Goal: Task Accomplishment & Management: Use online tool/utility

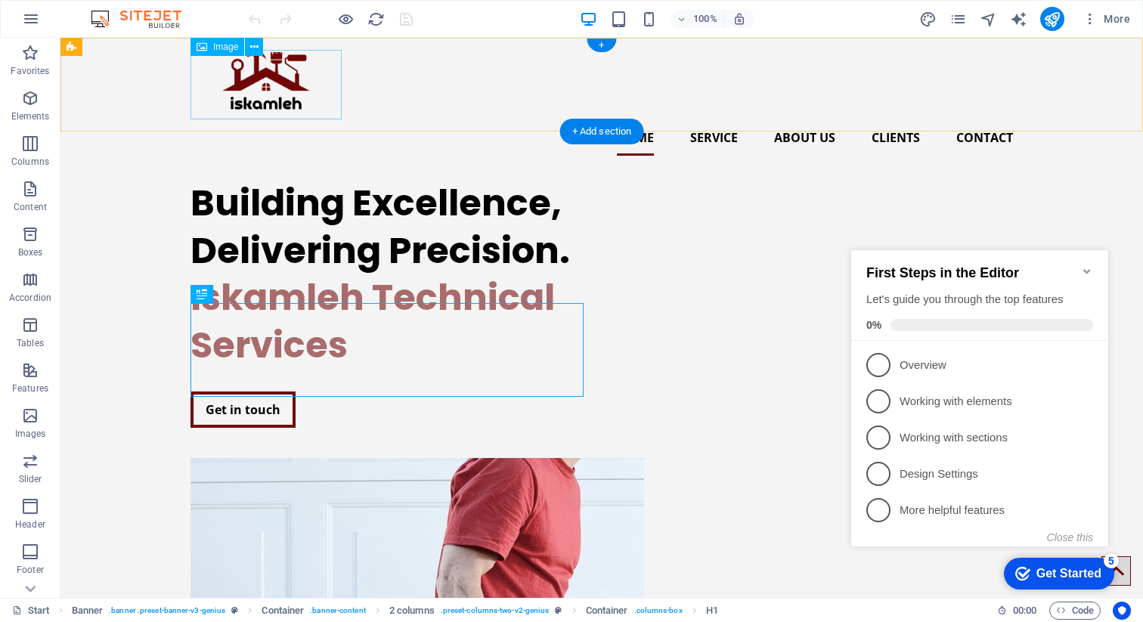
click at [253, 79] on figure at bounding box center [601, 85] width 822 height 70
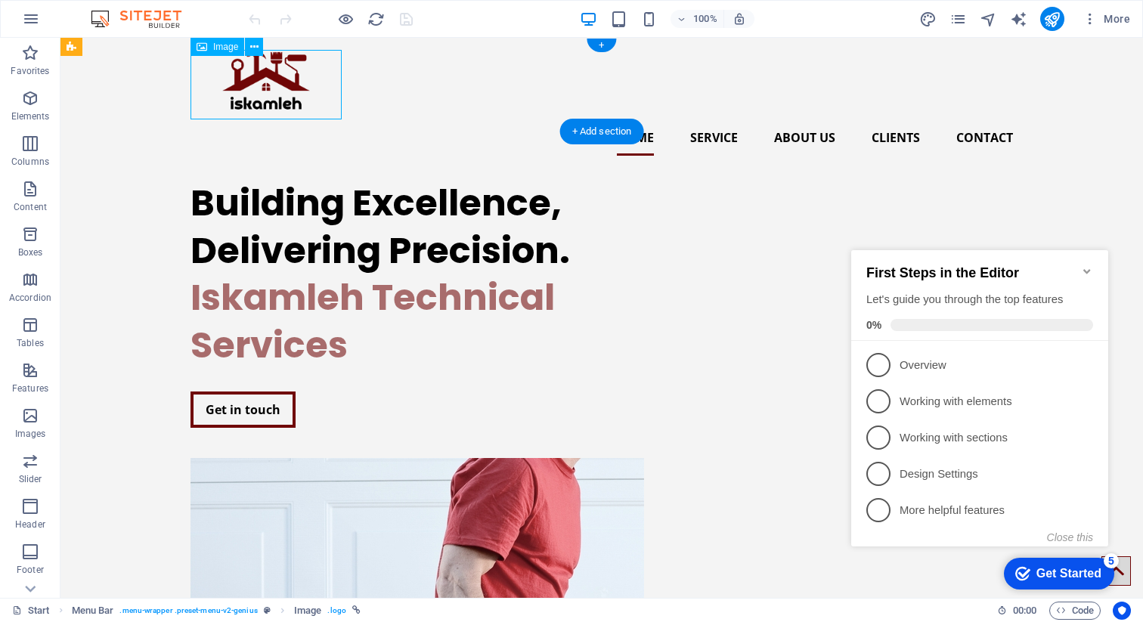
click at [253, 79] on figure at bounding box center [601, 85] width 822 height 70
select select "px"
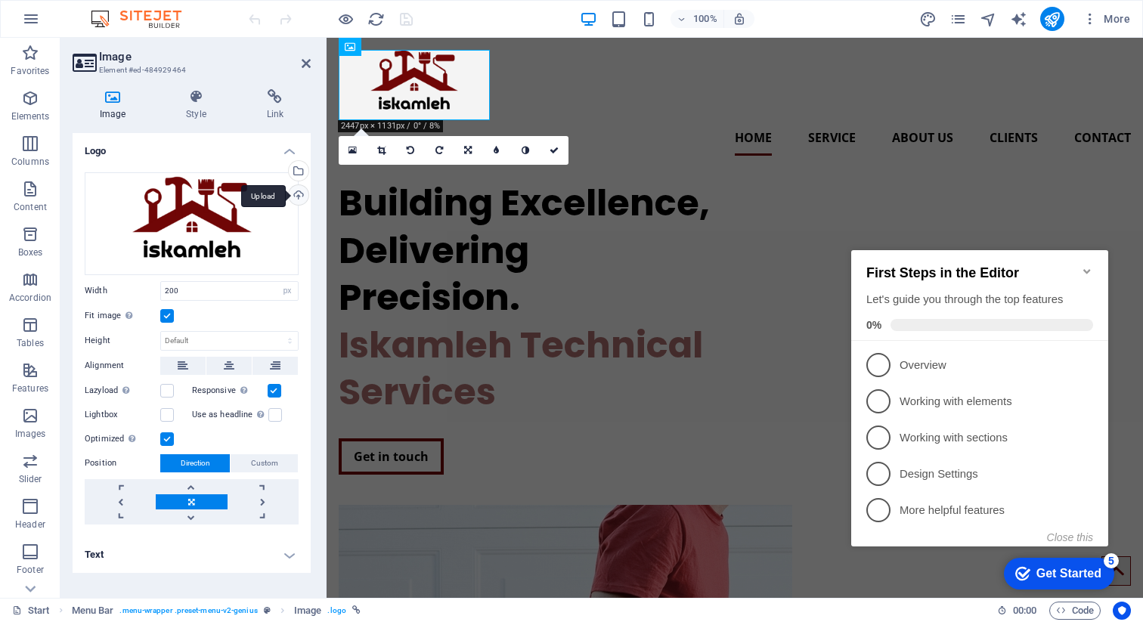
click at [298, 196] on div "Upload" at bounding box center [297, 196] width 23 height 23
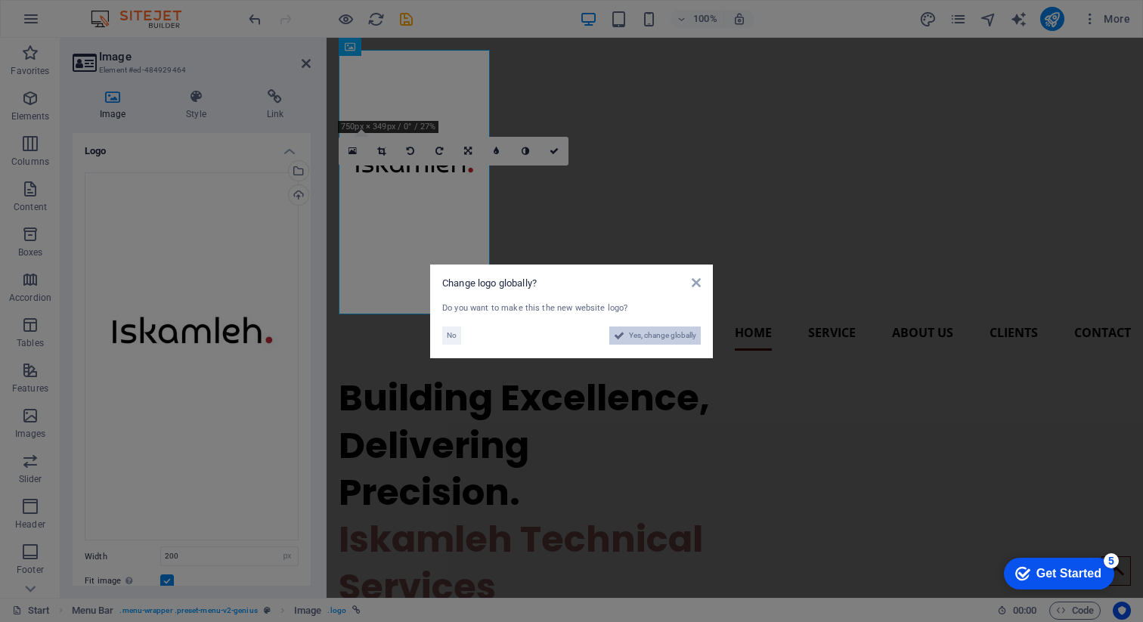
click at [643, 336] on span "Yes, change globally" at bounding box center [662, 336] width 67 height 18
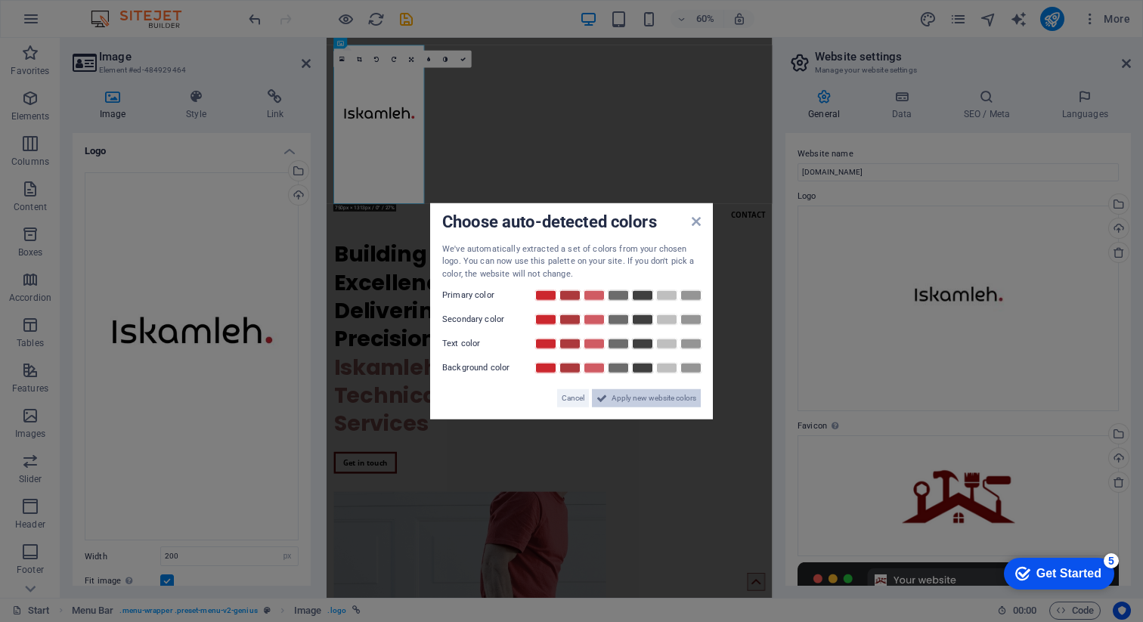
click at [612, 400] on span "Apply new website colors" at bounding box center [654, 398] width 85 height 18
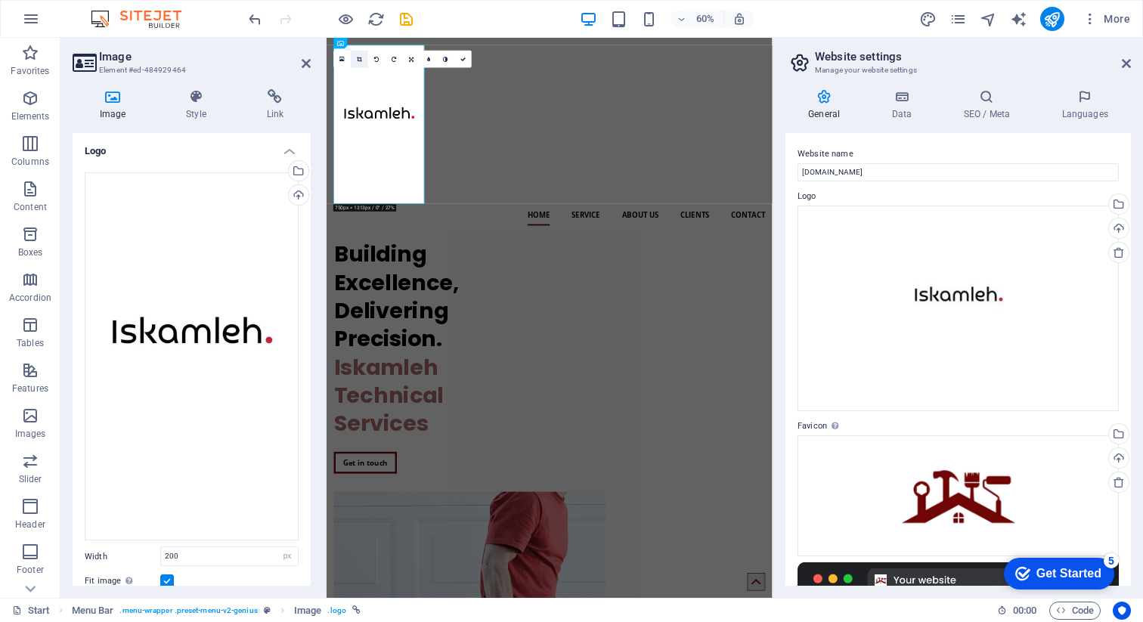
click at [360, 60] on icon at bounding box center [359, 59] width 5 height 5
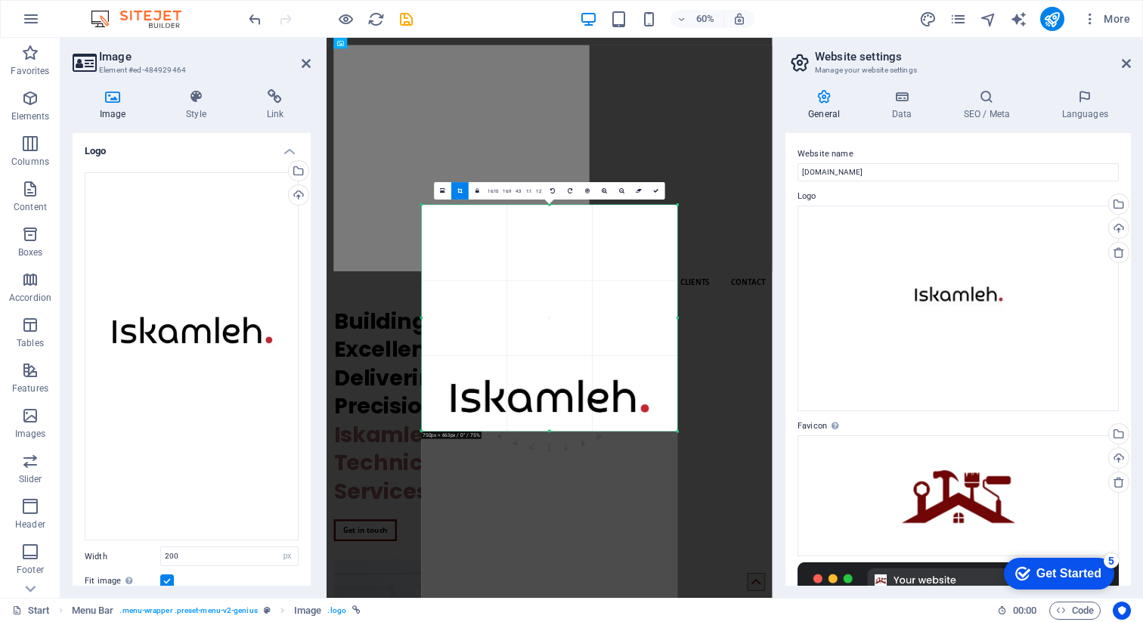
drag, startPoint x: 542, startPoint y: 541, endPoint x: 584, endPoint y: 172, distance: 372.1
click at [584, 172] on div "Drag here to replace the existing content. Press “Ctrl” if you want to create a…" at bounding box center [550, 318] width 446 height 560
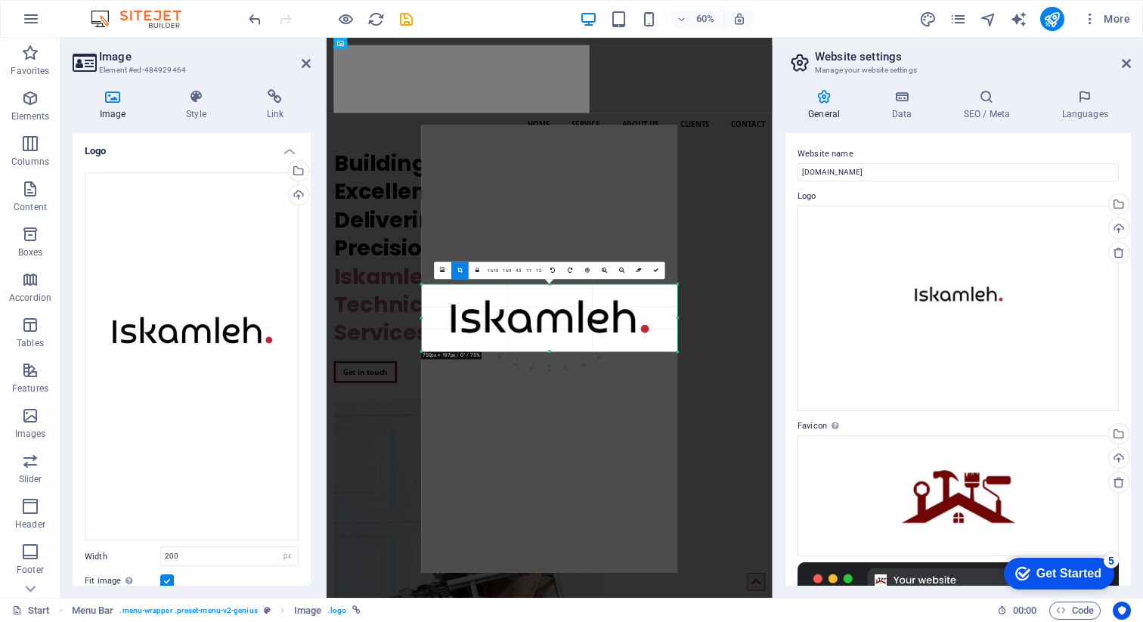
drag, startPoint x: 549, startPoint y: 203, endPoint x: 573, endPoint y: 469, distance: 266.4
click at [573, 352] on div "180 170 160 150 140 130 120 110 100 90 80 70 60 50 40 30 20 10 0 -10 -20 -30 -4…" at bounding box center [550, 317] width 256 height 67
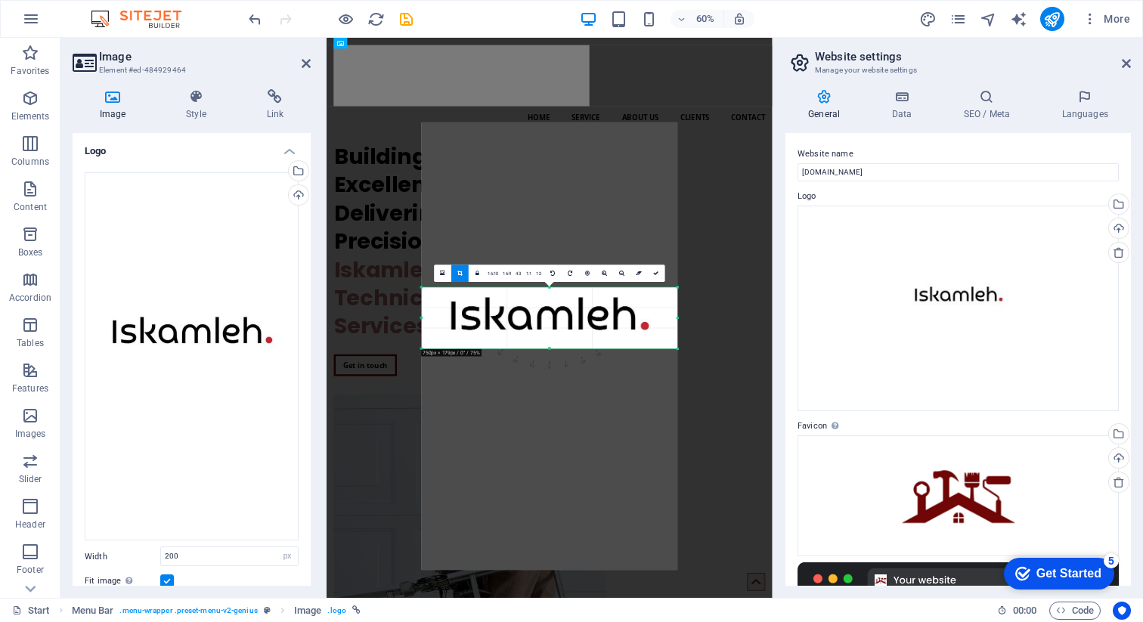
drag, startPoint x: 549, startPoint y: 284, endPoint x: 550, endPoint y: 294, distance: 9.9
click at [550, 294] on div "180 170 160 150 140 130 120 110 100 90 80 70 60 50 40 30 20 10 0 -10 -20 -30 -4…" at bounding box center [550, 317] width 256 height 61
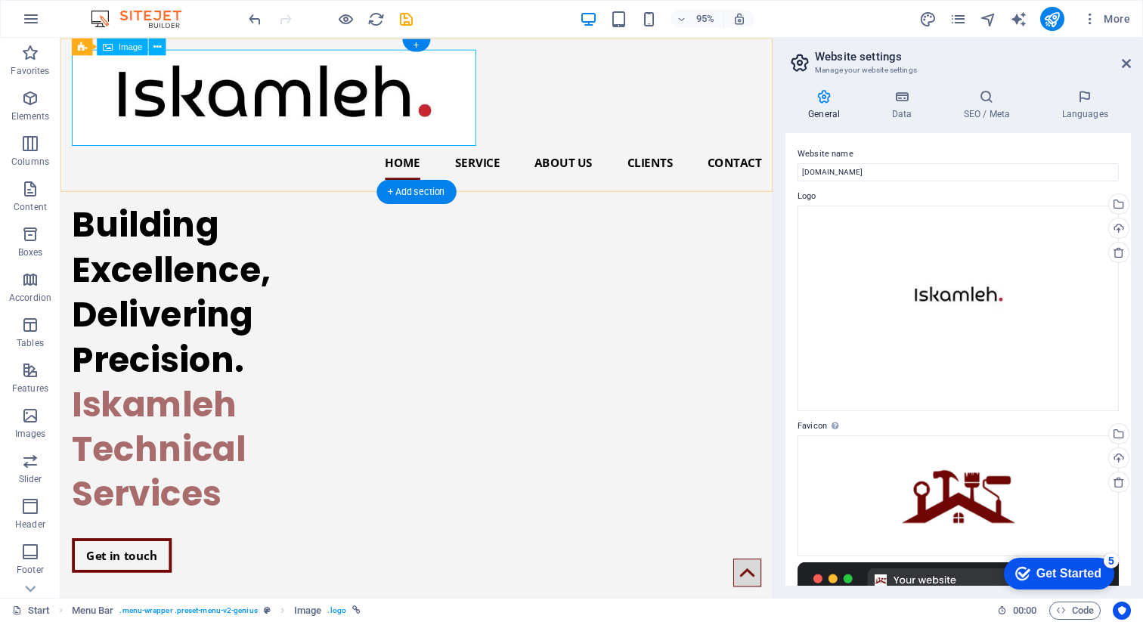
click at [410, 112] on figure at bounding box center [436, 100] width 726 height 101
click at [754, 73] on div "Home Service About us Clients Contact" at bounding box center [435, 119] width 750 height 162
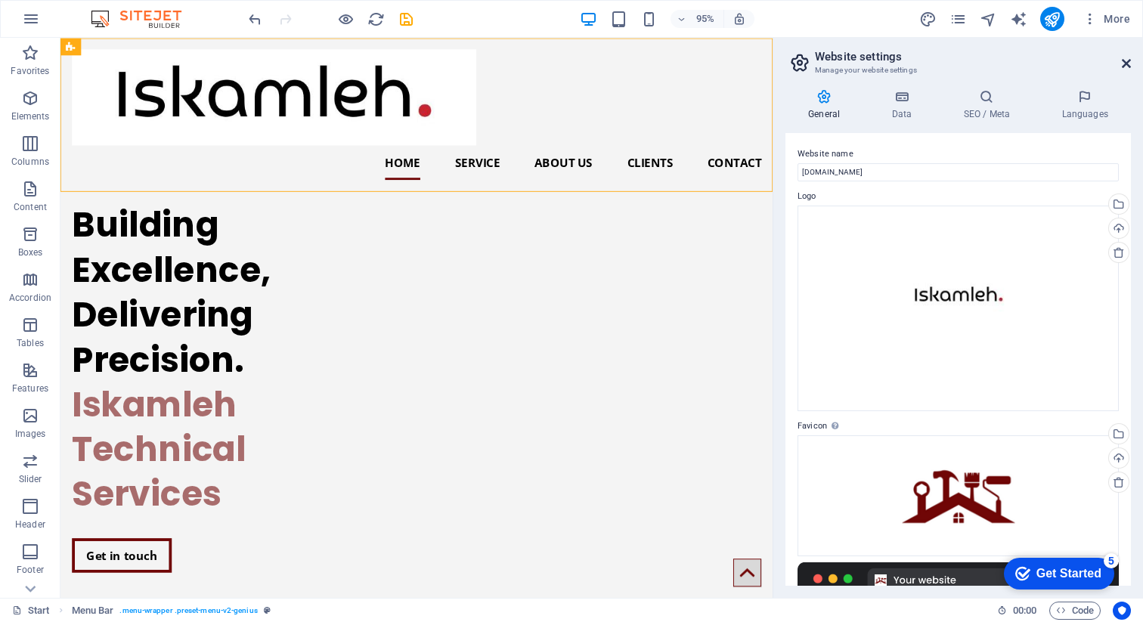
click at [1123, 62] on icon at bounding box center [1126, 63] width 9 height 12
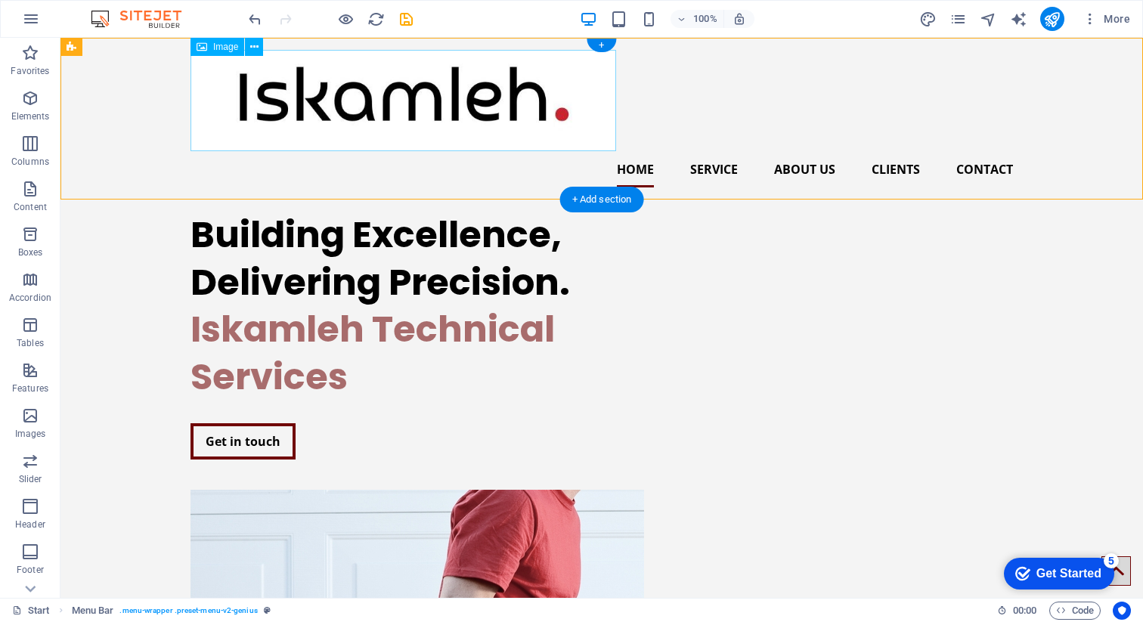
click at [324, 81] on figure at bounding box center [601, 100] width 822 height 101
select select "px"
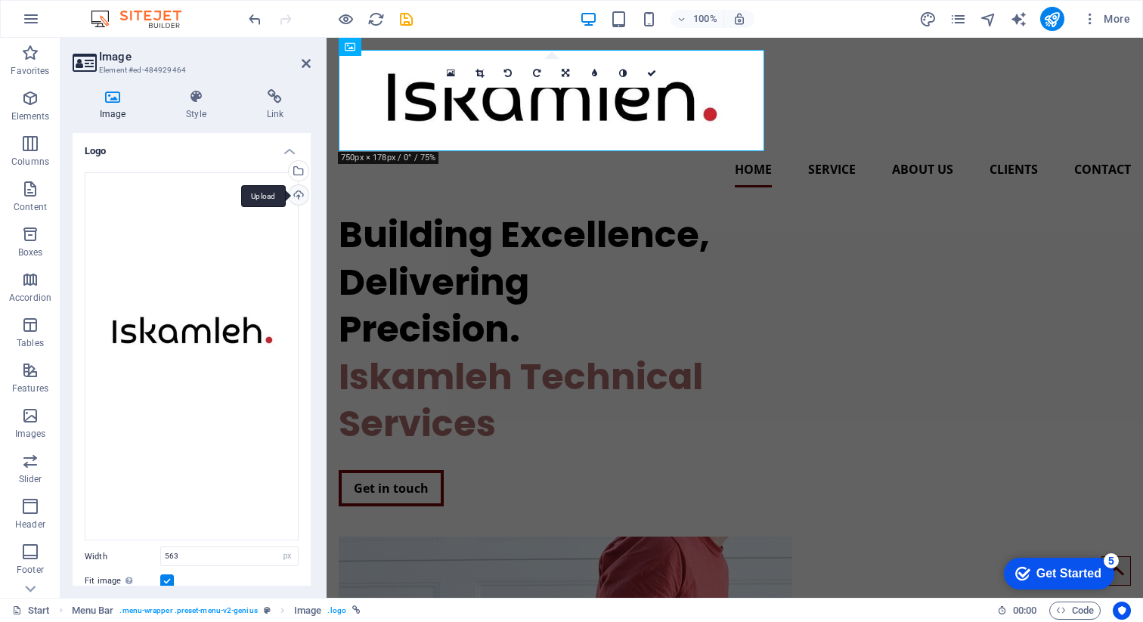
click at [296, 193] on div "Upload" at bounding box center [297, 196] width 23 height 23
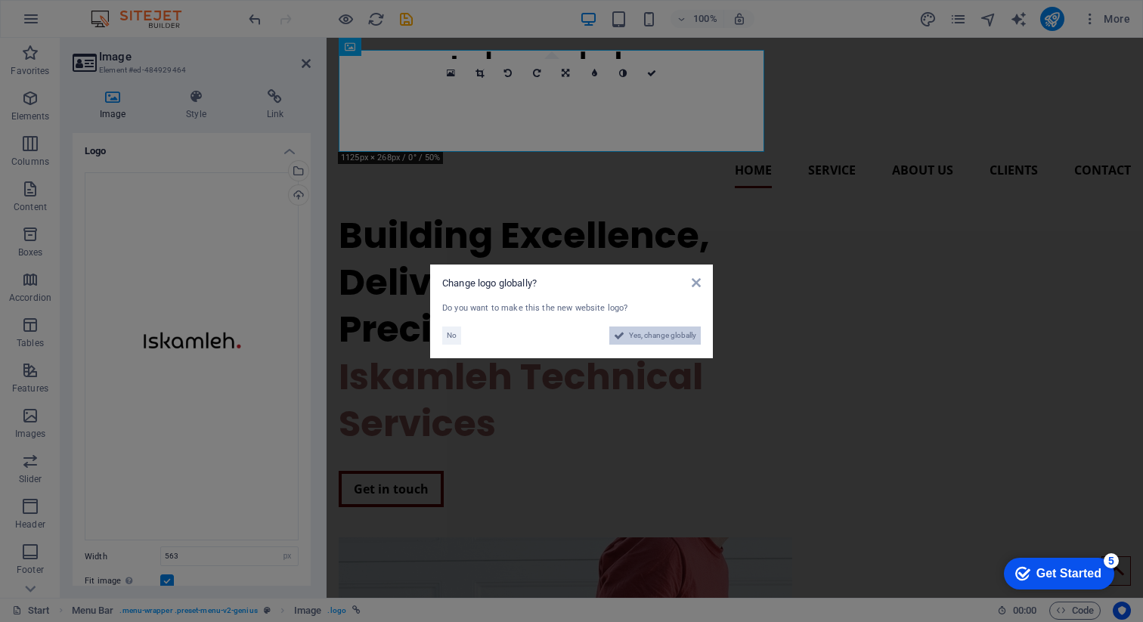
click at [656, 333] on span "Yes, change globally" at bounding box center [662, 336] width 67 height 18
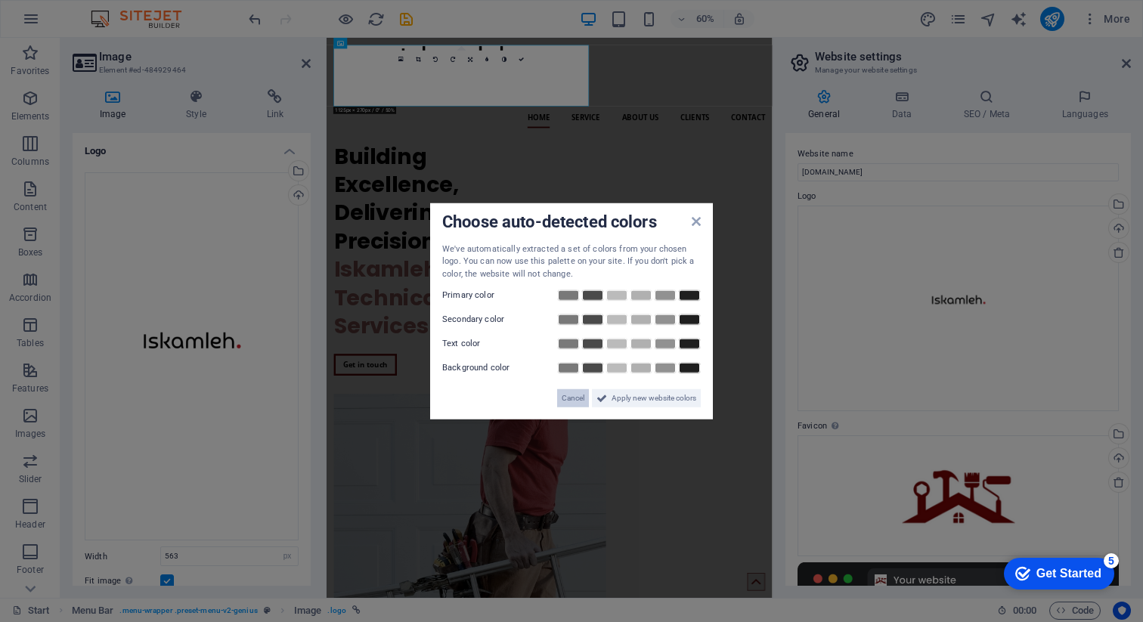
click at [572, 396] on span "Cancel" at bounding box center [573, 398] width 23 height 18
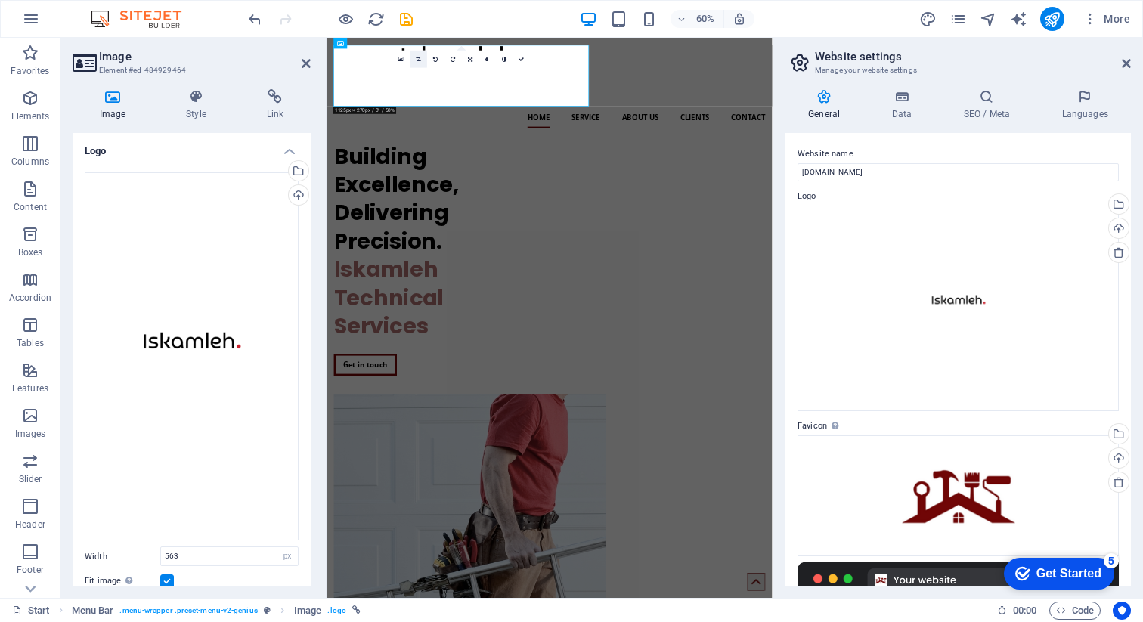
click at [420, 60] on icon at bounding box center [418, 59] width 5 height 5
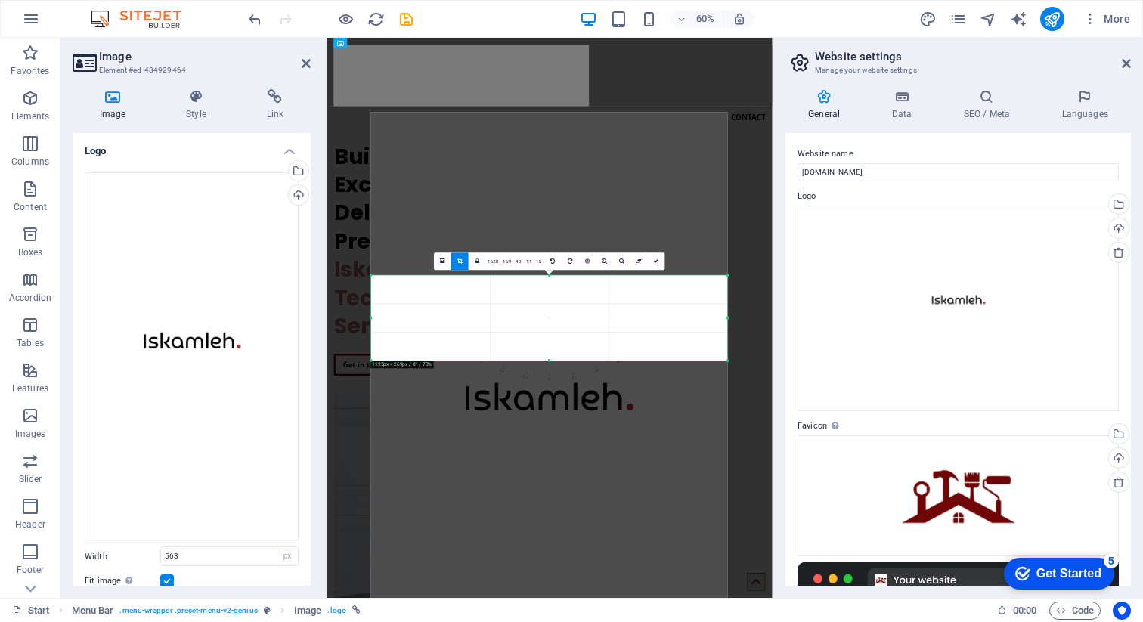
drag, startPoint x: 569, startPoint y: 331, endPoint x: 570, endPoint y: 355, distance: 24.2
click at [570, 361] on div "180 170 160 150 140 130 120 110 100 90 80 70 60 50 40 30 20 10 0 -10 -20 -30 -4…" at bounding box center [549, 317] width 357 height 85
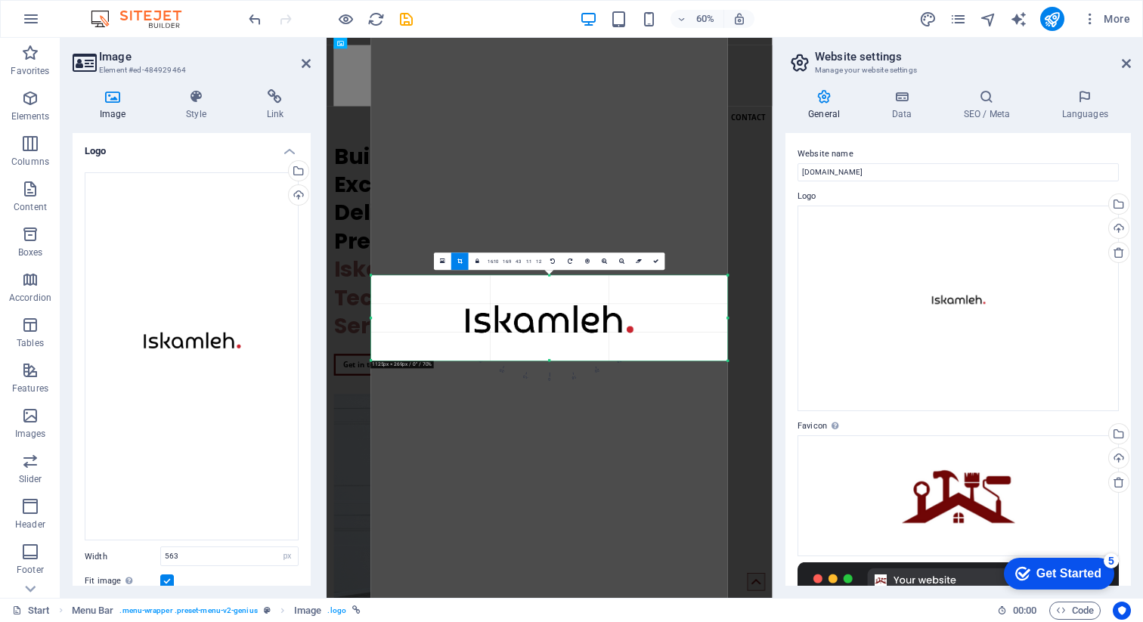
drag, startPoint x: 579, startPoint y: 325, endPoint x: 575, endPoint y: 67, distance: 257.8
click at [575, 67] on div at bounding box center [549, 346] width 357 height 624
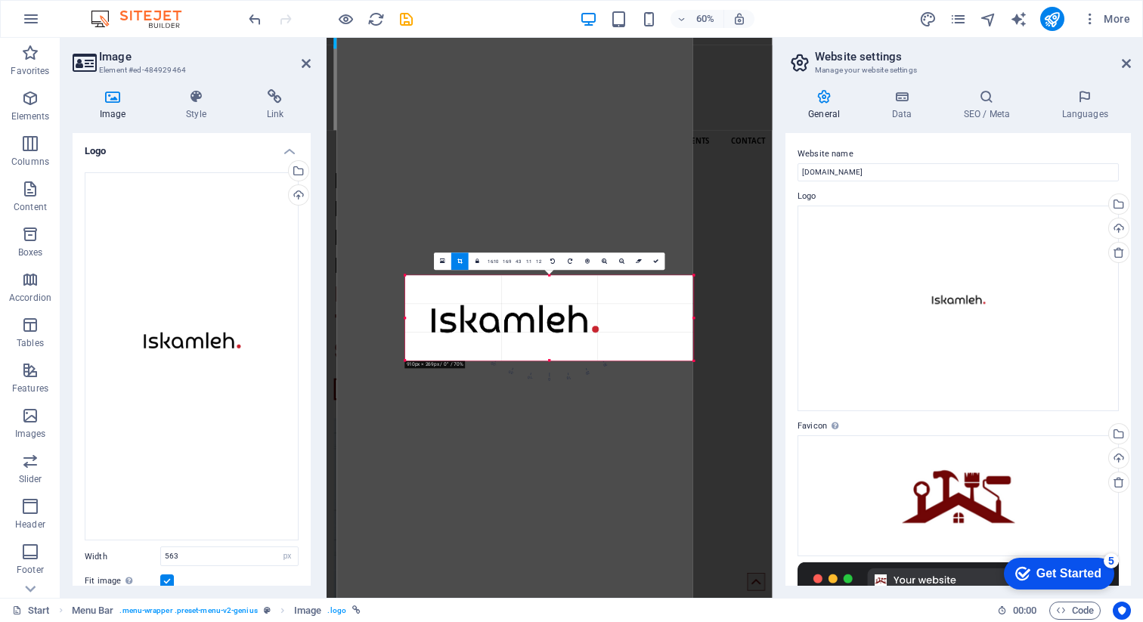
drag, startPoint x: 370, startPoint y: 319, endPoint x: 484, endPoint y: 316, distance: 113.4
click at [485, 316] on div "180 170 160 150 140 130 120 110 100 90 80 70 60 50 40 30 20 10 0 -10 -20 -30 -4…" at bounding box center [549, 317] width 289 height 85
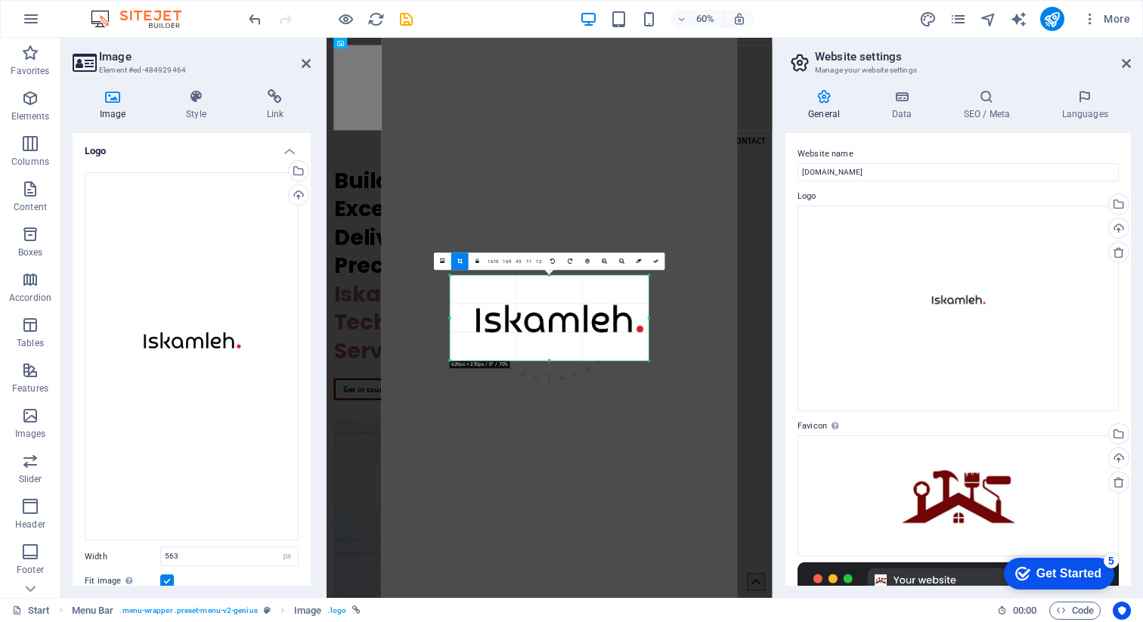
drag, startPoint x: 692, startPoint y: 317, endPoint x: 544, endPoint y: 342, distance: 151.0
click at [544, 342] on div "180 170 160 150 140 130 120 110 100 90 80 70 60 50 40 30 20 10 0 -10 -20 -30 -4…" at bounding box center [549, 317] width 199 height 85
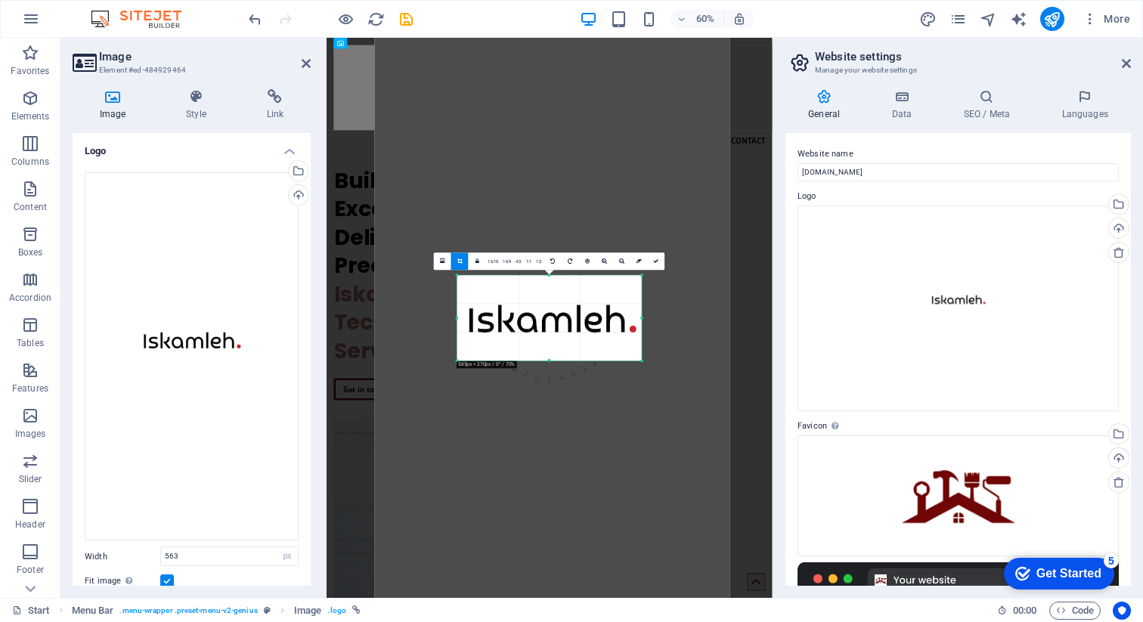
drag, startPoint x: 450, startPoint y: 318, endPoint x: 473, endPoint y: 315, distance: 23.6
click at [473, 315] on div "180 170 160 150 140 130 120 110 100 90 80 70 60 50 40 30 20 10 0 -10 -20 -30 -4…" at bounding box center [549, 317] width 185 height 85
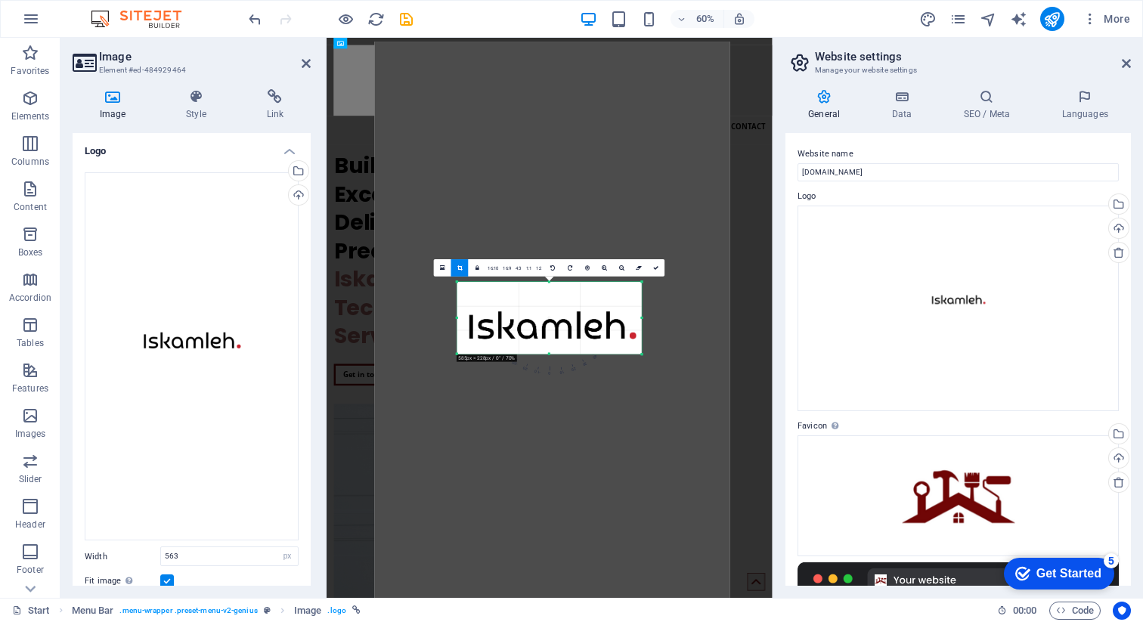
drag, startPoint x: 549, startPoint y: 359, endPoint x: 553, endPoint y: 338, distance: 21.5
click at [553, 338] on div "180 170 160 150 140 130 120 110 100 90 80 70 60 50 40 30 20 10 0 -10 -20 -30 -4…" at bounding box center [549, 318] width 185 height 73
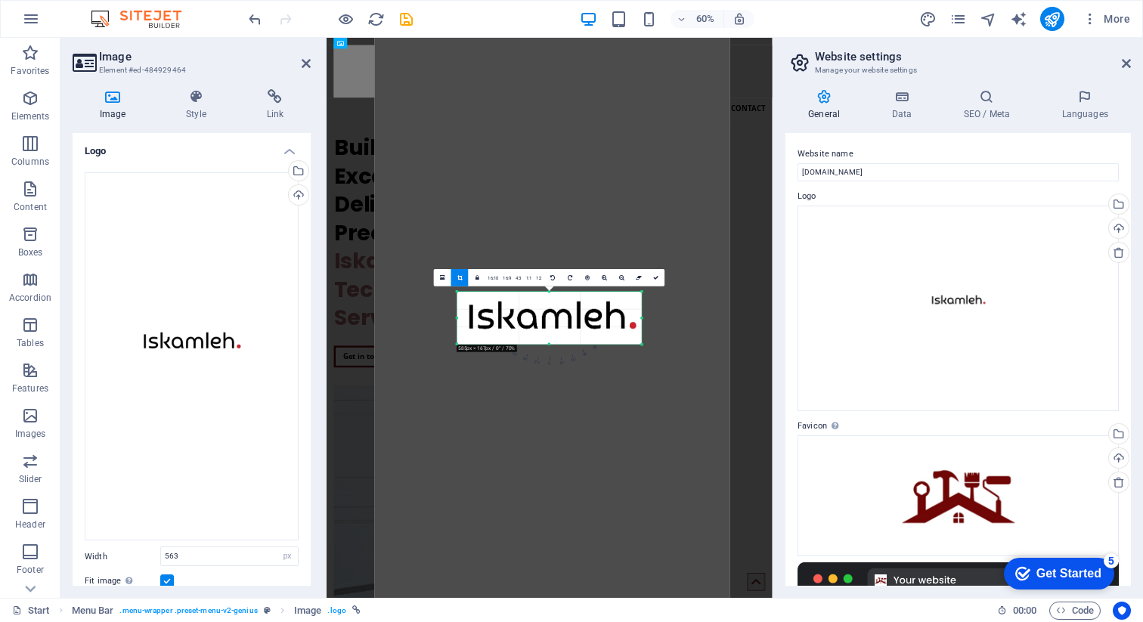
drag, startPoint x: 550, startPoint y: 281, endPoint x: 551, endPoint y: 311, distance: 30.2
click at [552, 313] on div "180 170 160 150 140 130 120 110 100 90 80 70 60 50 40 30 20 10 0 -10 -20 -30 -4…" at bounding box center [549, 318] width 185 height 53
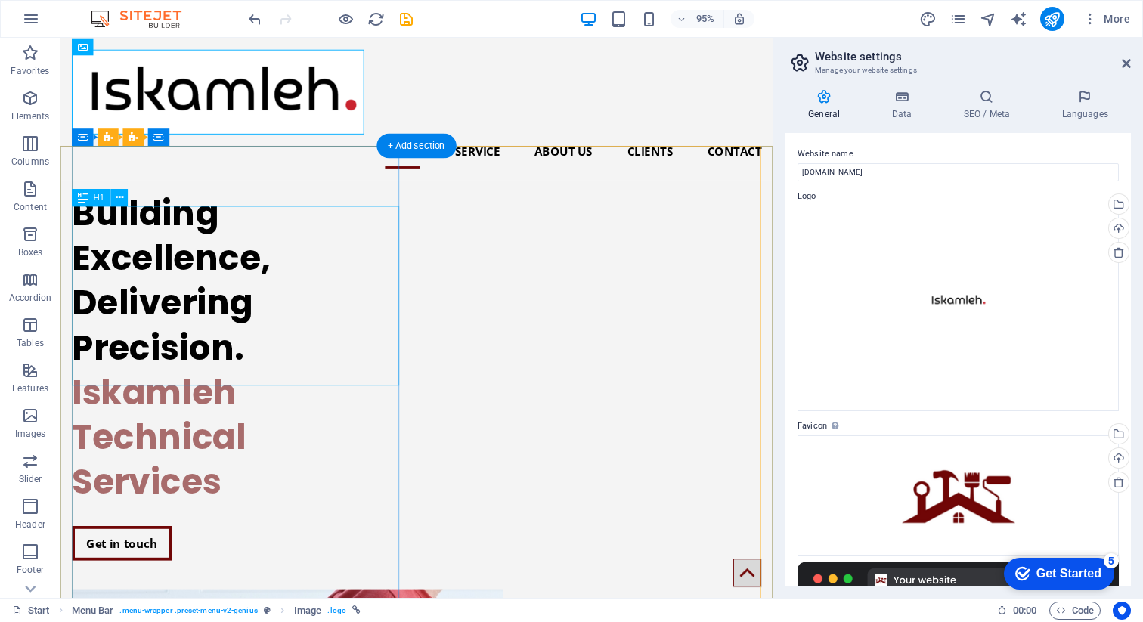
click at [378, 260] on div "Building Excellence, Delivering Precision." at bounding box center [245, 294] width 345 height 189
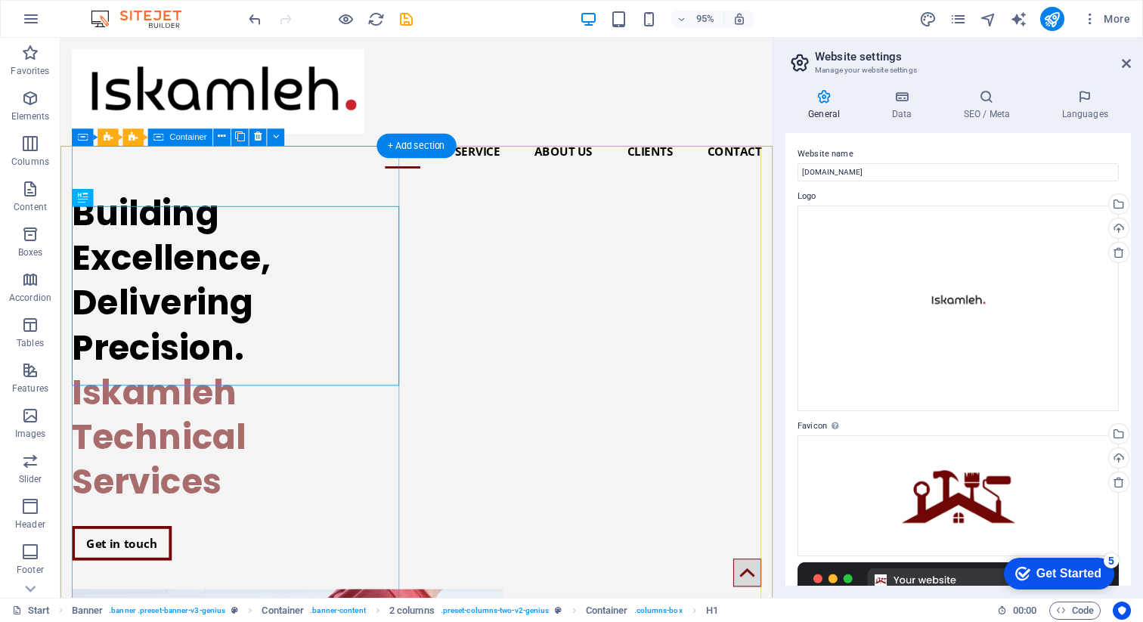
click at [358, 193] on div "Building Excellence, Delivering Precision. Iskamleh Technical Services Get in t…" at bounding box center [245, 393] width 345 height 413
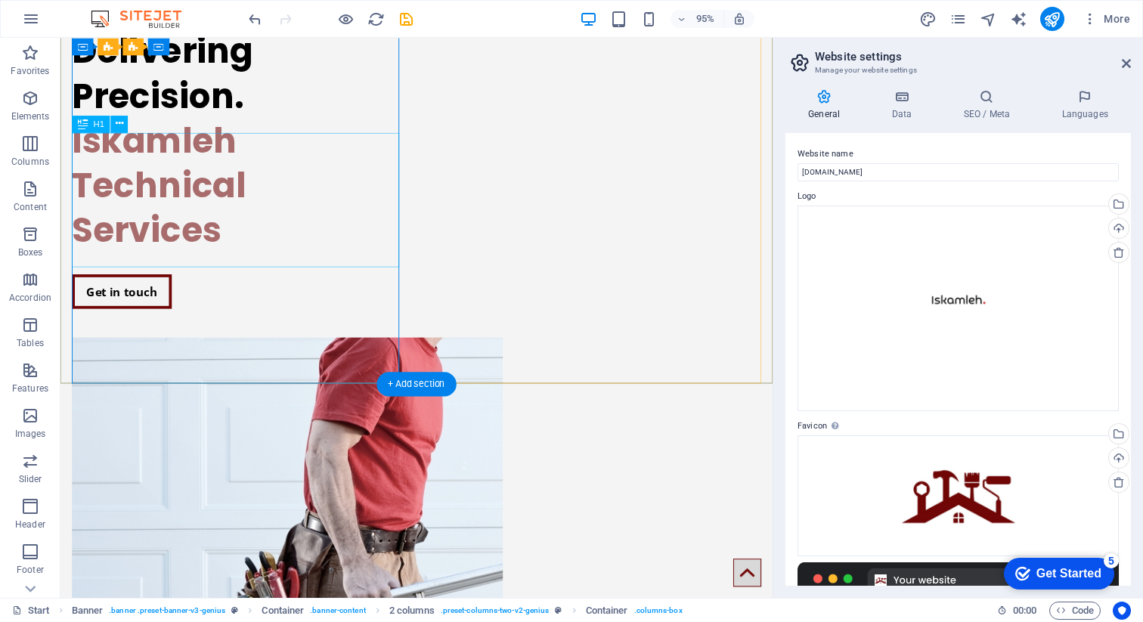
scroll to position [269, 0]
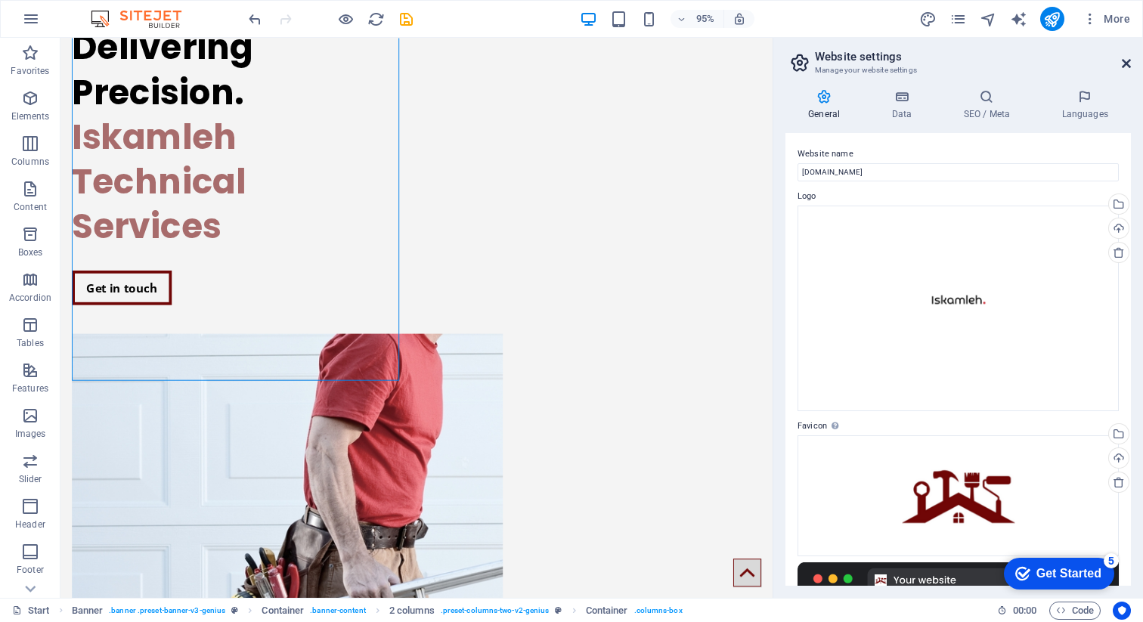
click at [1128, 66] on icon at bounding box center [1126, 63] width 9 height 12
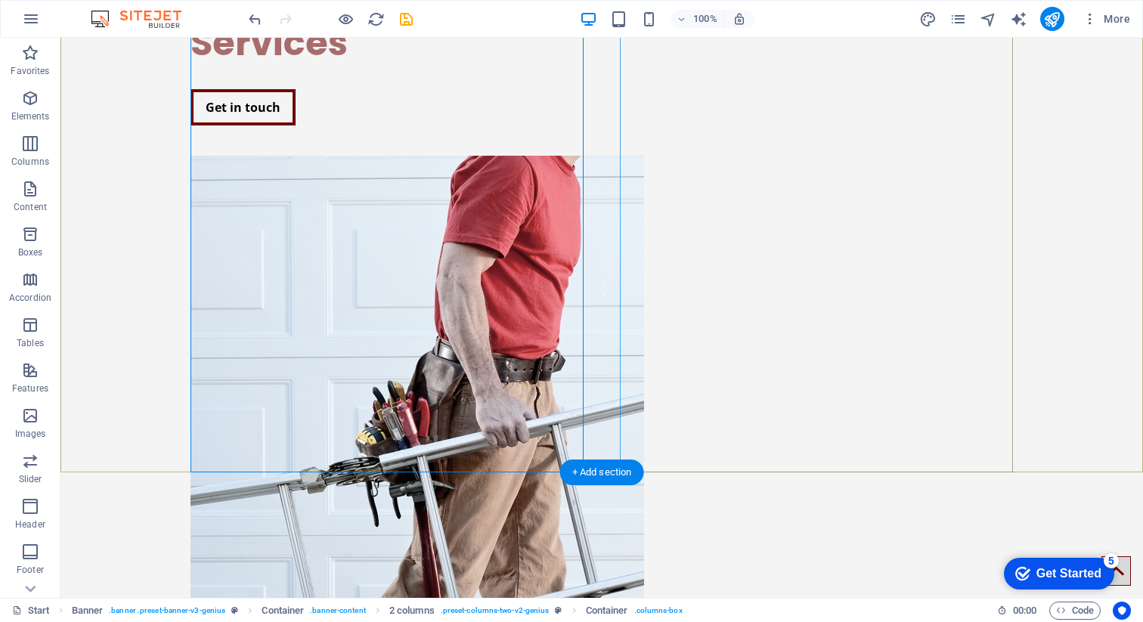
scroll to position [358, 0]
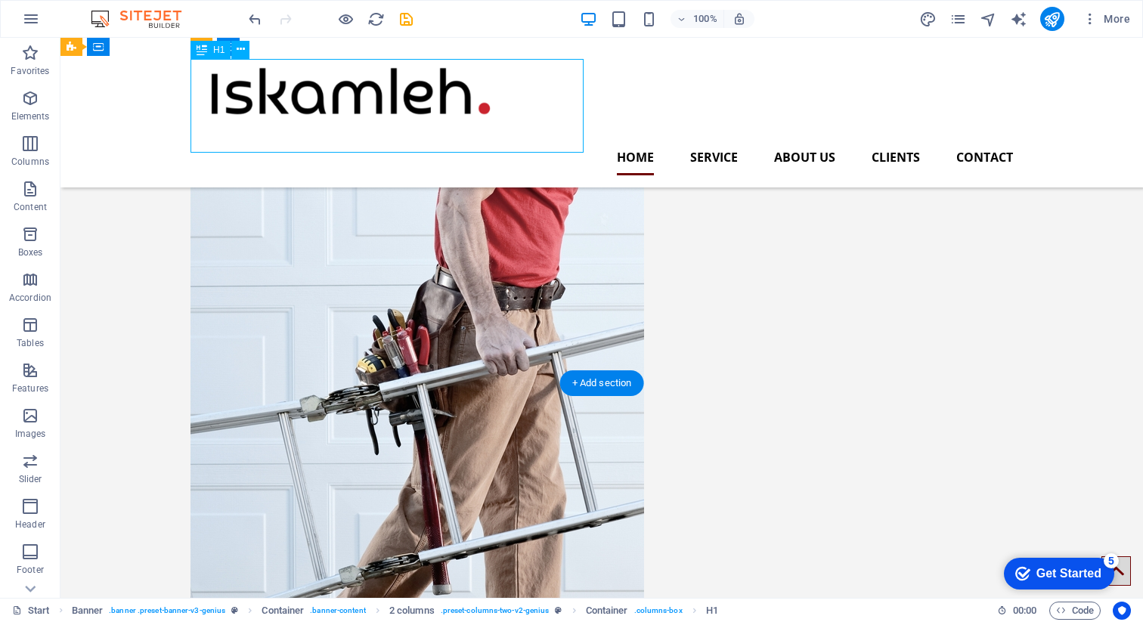
scroll to position [322, 0]
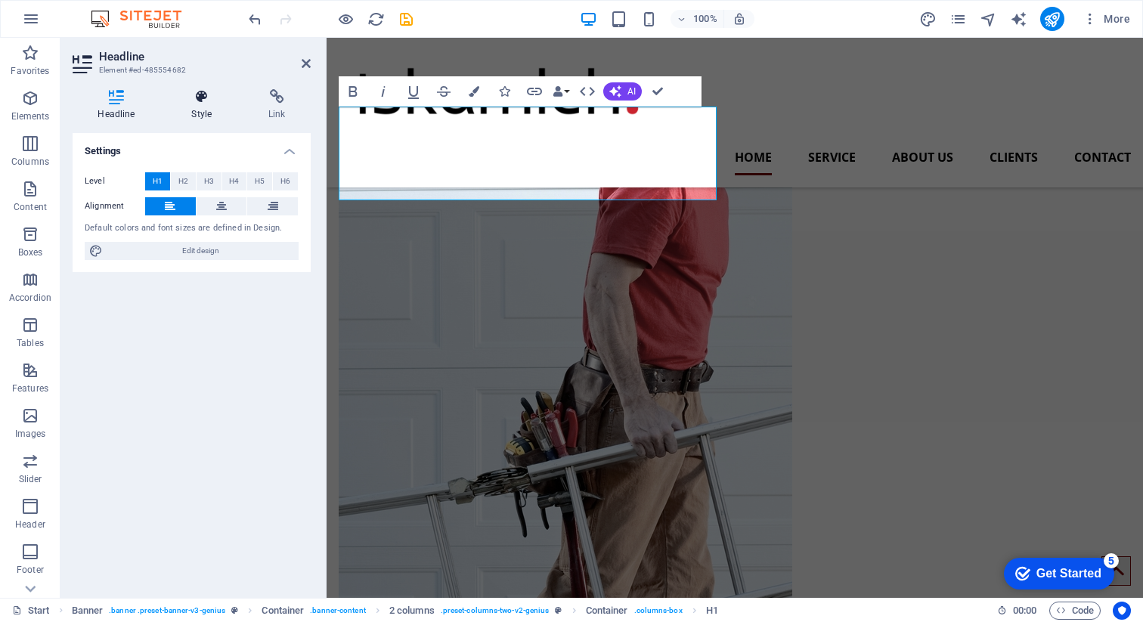
click at [197, 120] on h4 "Style" at bounding box center [204, 105] width 77 height 32
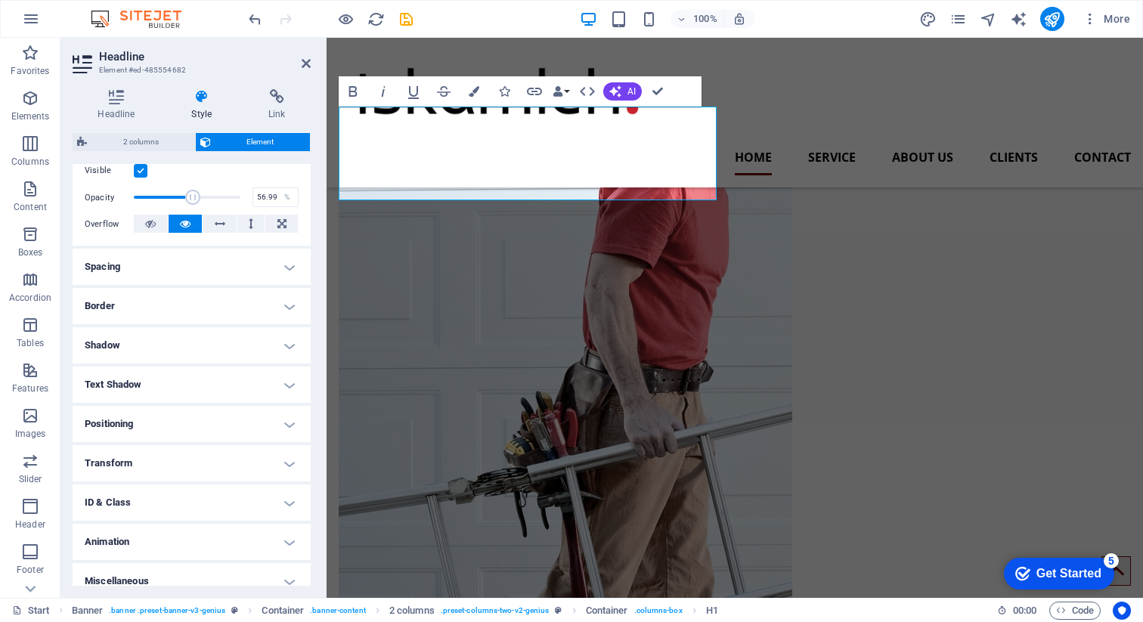
scroll to position [217, 0]
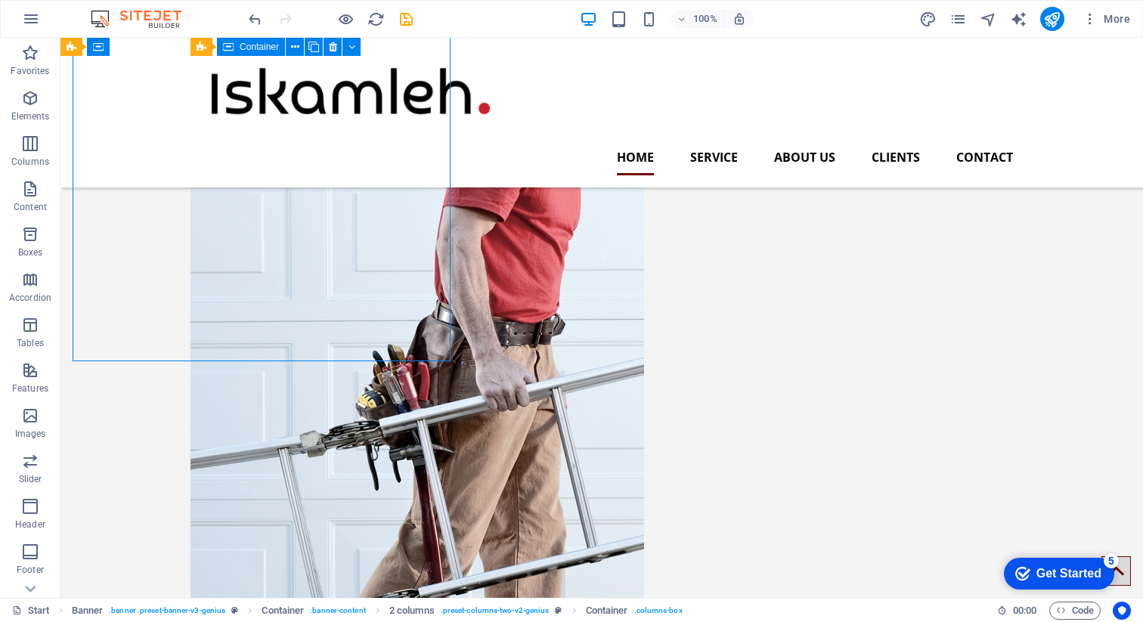
scroll to position [357, 0]
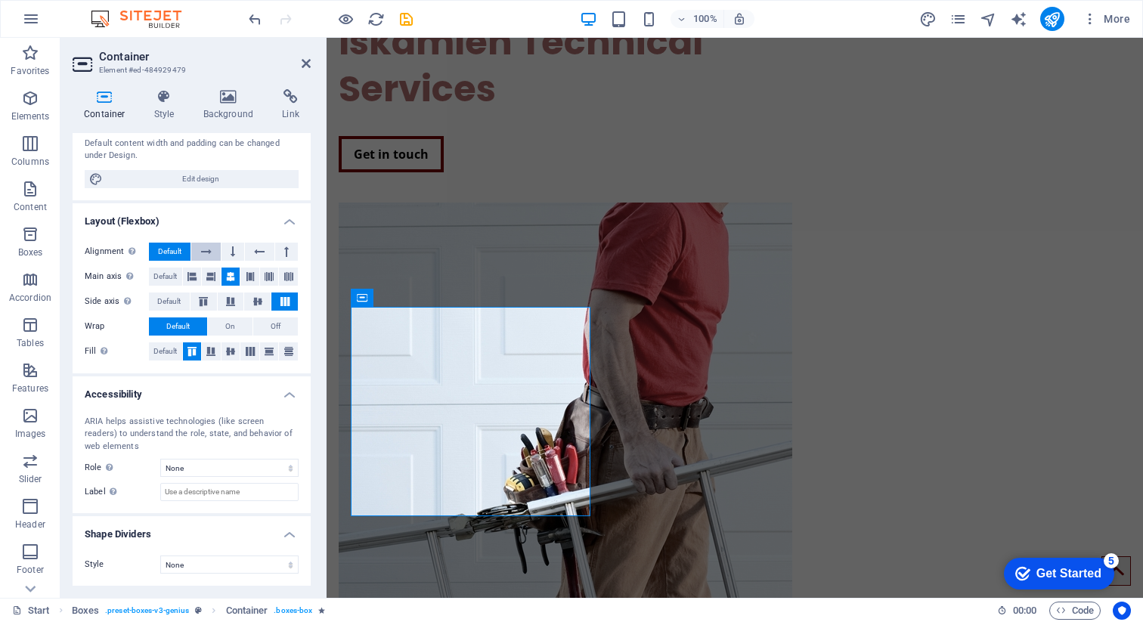
scroll to position [0, 0]
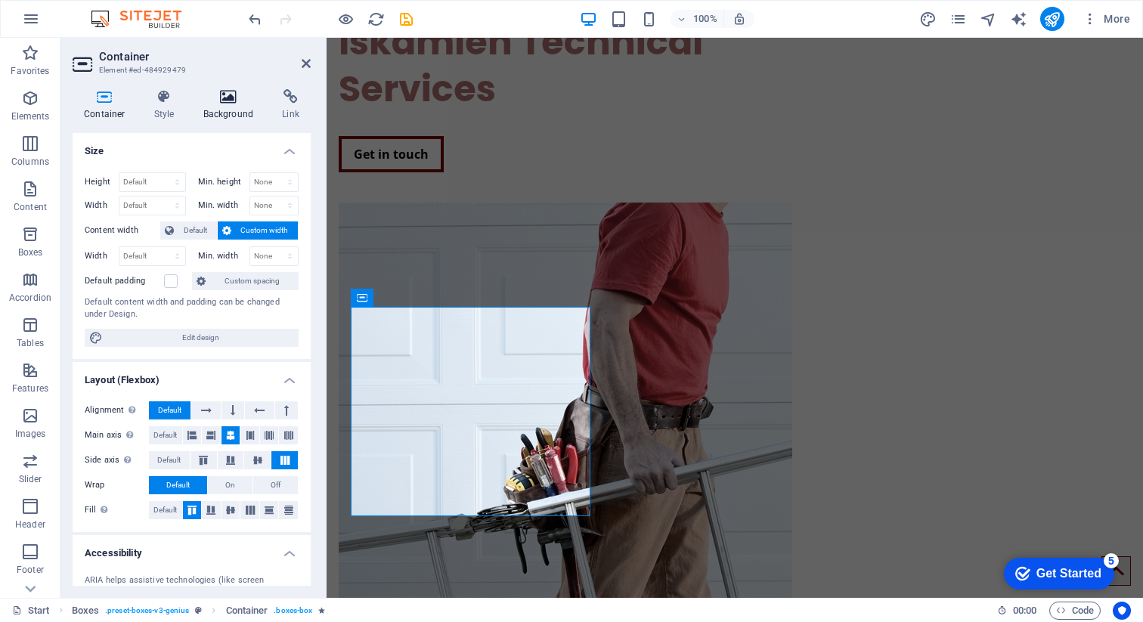
click at [226, 109] on h4 "Background" at bounding box center [231, 105] width 79 height 32
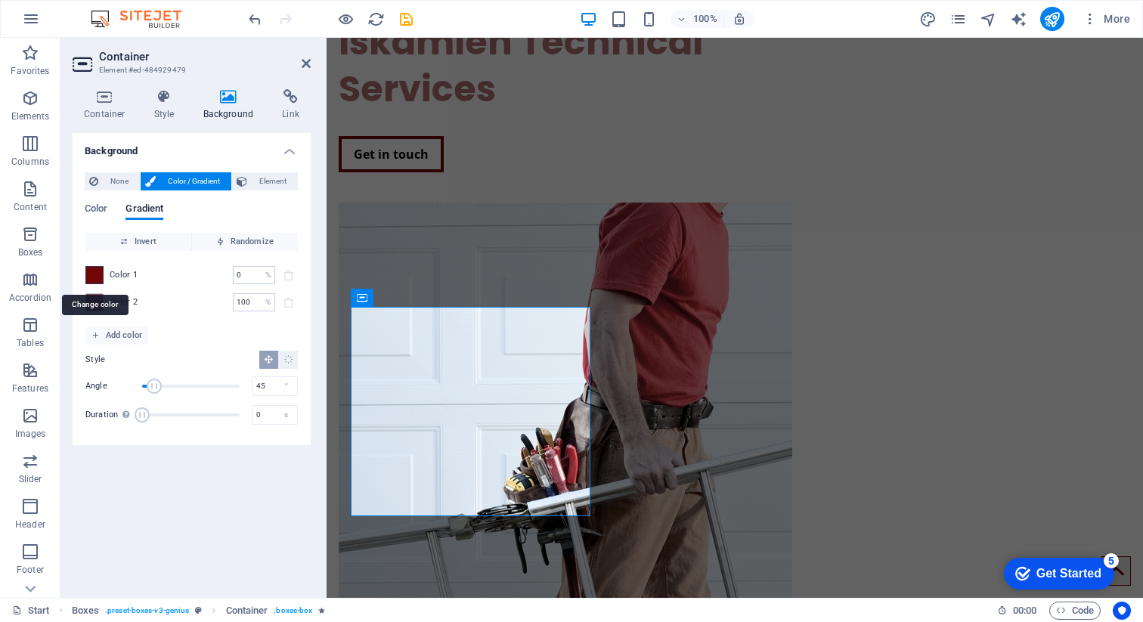
click at [94, 273] on span at bounding box center [94, 275] width 17 height 17
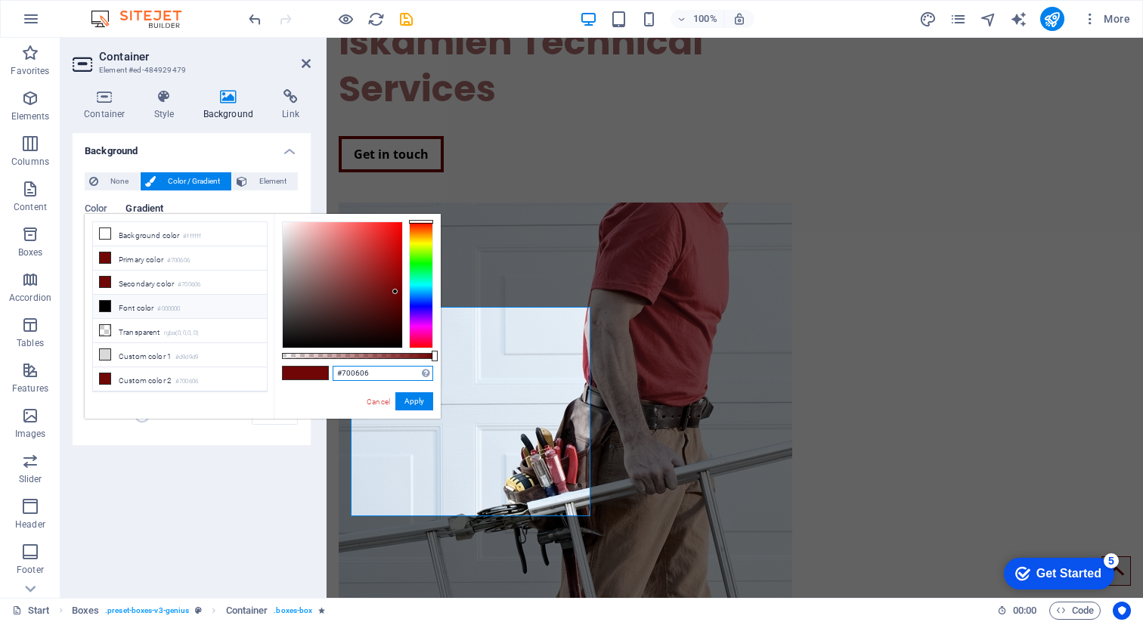
click at [357, 376] on input "#700606" at bounding box center [383, 373] width 101 height 15
paste input "ca242f"
click at [409, 399] on button "Apply" at bounding box center [414, 401] width 38 height 18
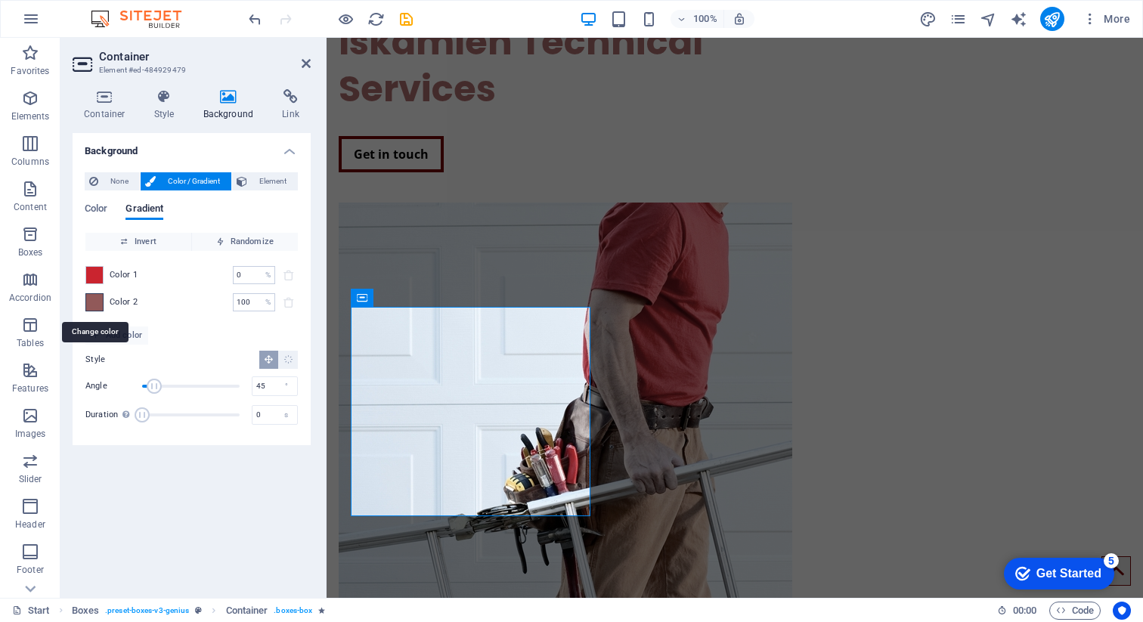
click at [94, 306] on span at bounding box center [94, 302] width 17 height 17
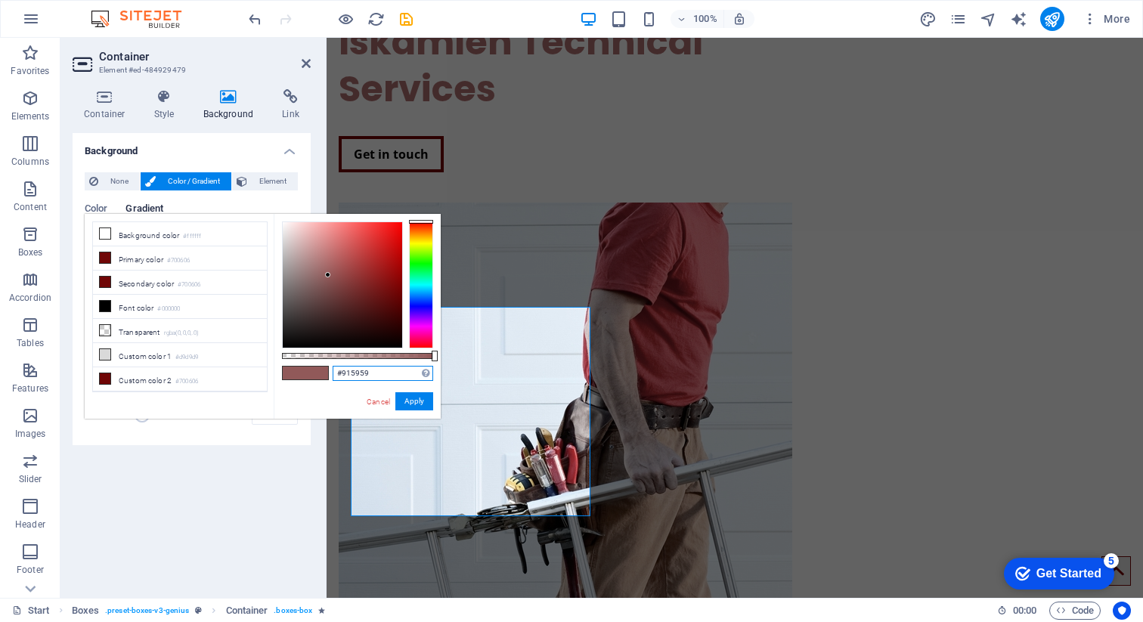
click at [350, 373] on input "#915959" at bounding box center [383, 373] width 101 height 15
paste input "ca242f"
type input "#ca242f"
click at [407, 400] on button "Apply" at bounding box center [414, 401] width 38 height 18
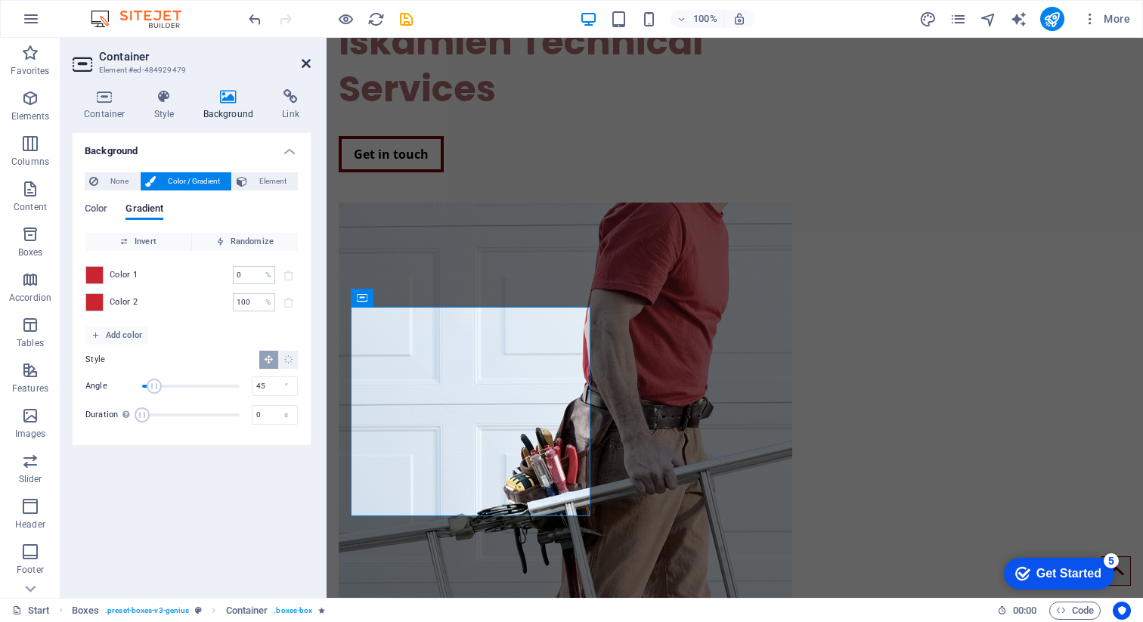
click at [307, 60] on icon at bounding box center [306, 63] width 9 height 12
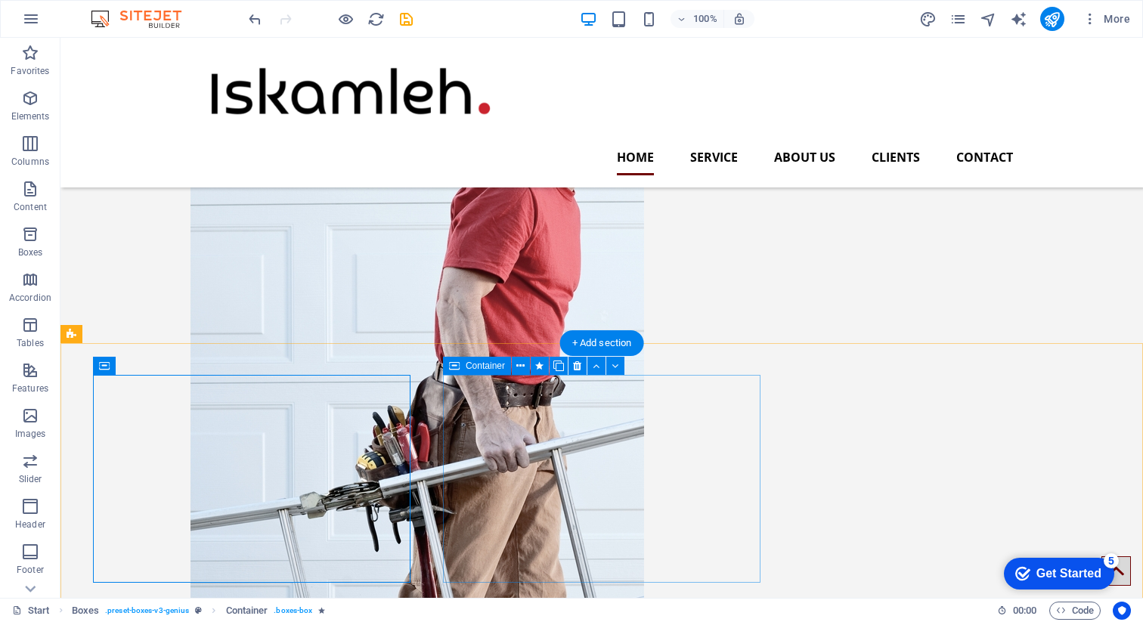
scroll to position [256, 0]
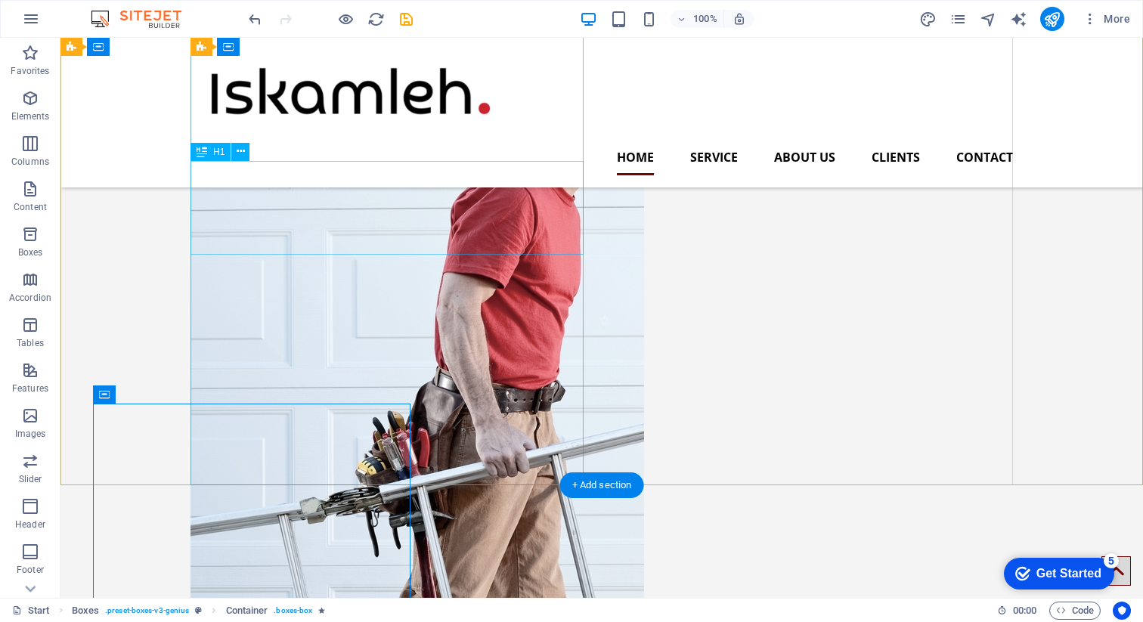
click at [293, 97] on div "Iskamleh Technical Services" at bounding box center [386, 49] width 393 height 94
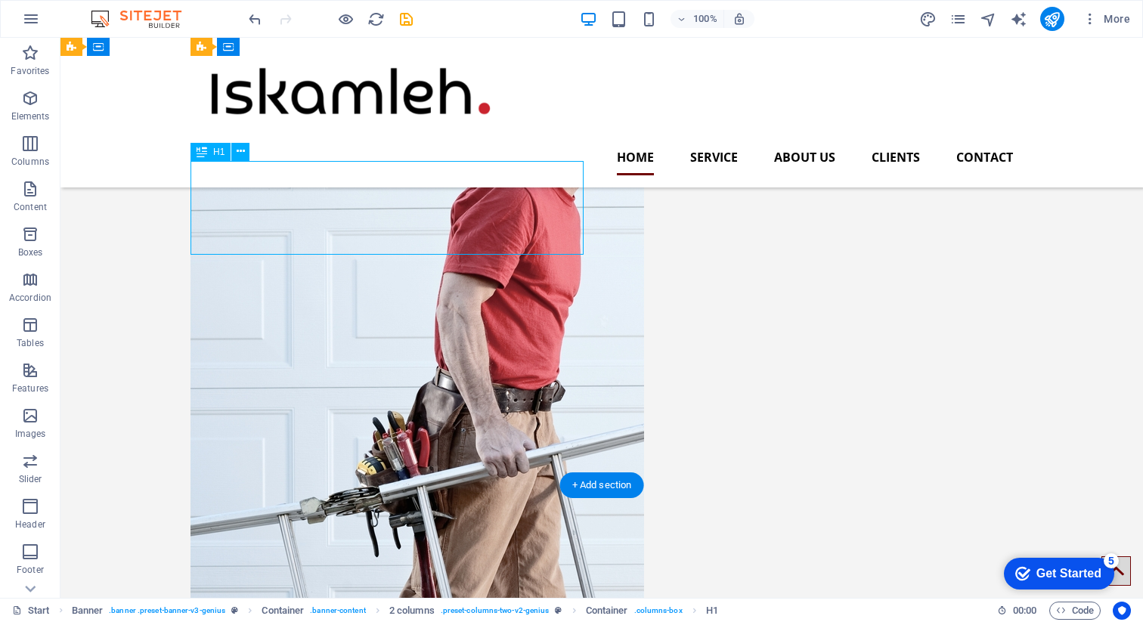
click at [284, 97] on div "Iskamleh Technical Services" at bounding box center [386, 49] width 393 height 94
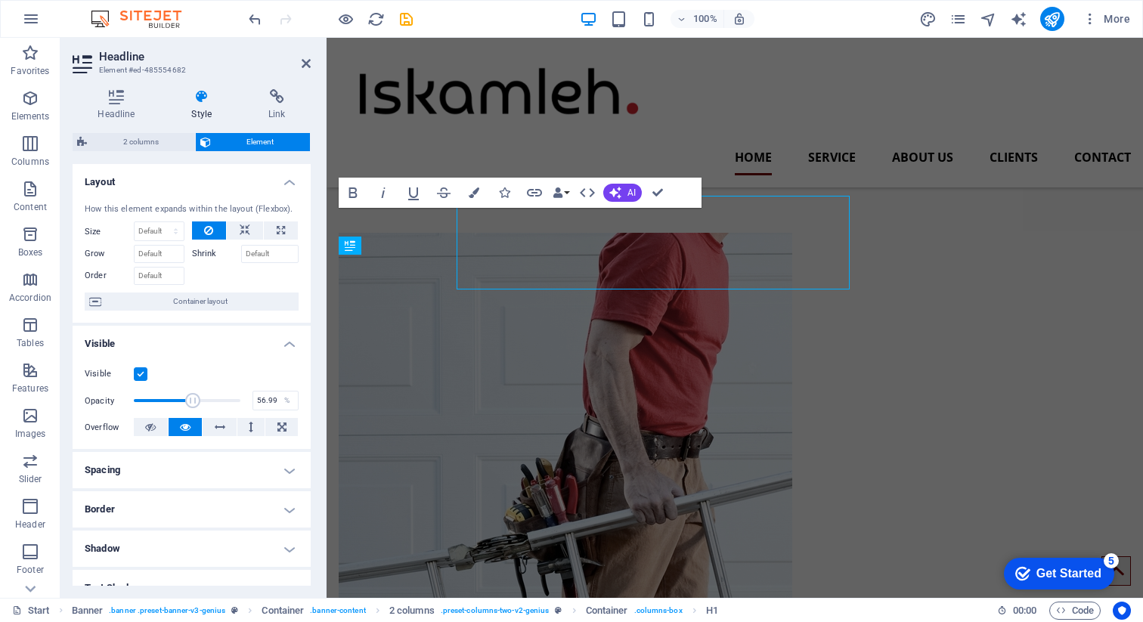
scroll to position [221, 0]
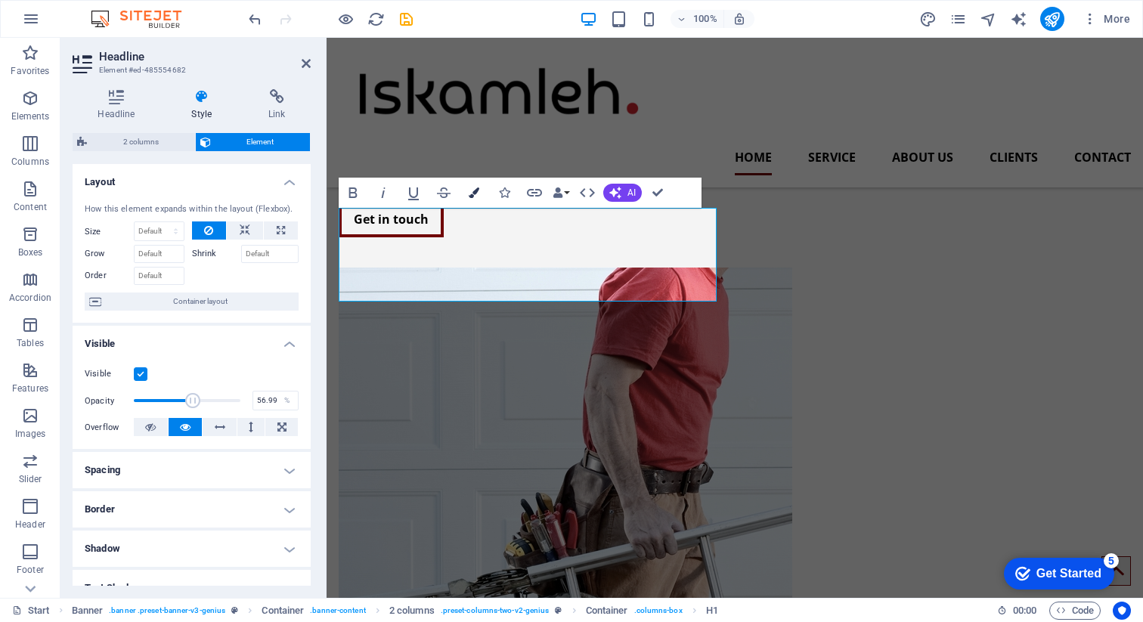
click at [474, 193] on icon "button" at bounding box center [474, 192] width 11 height 11
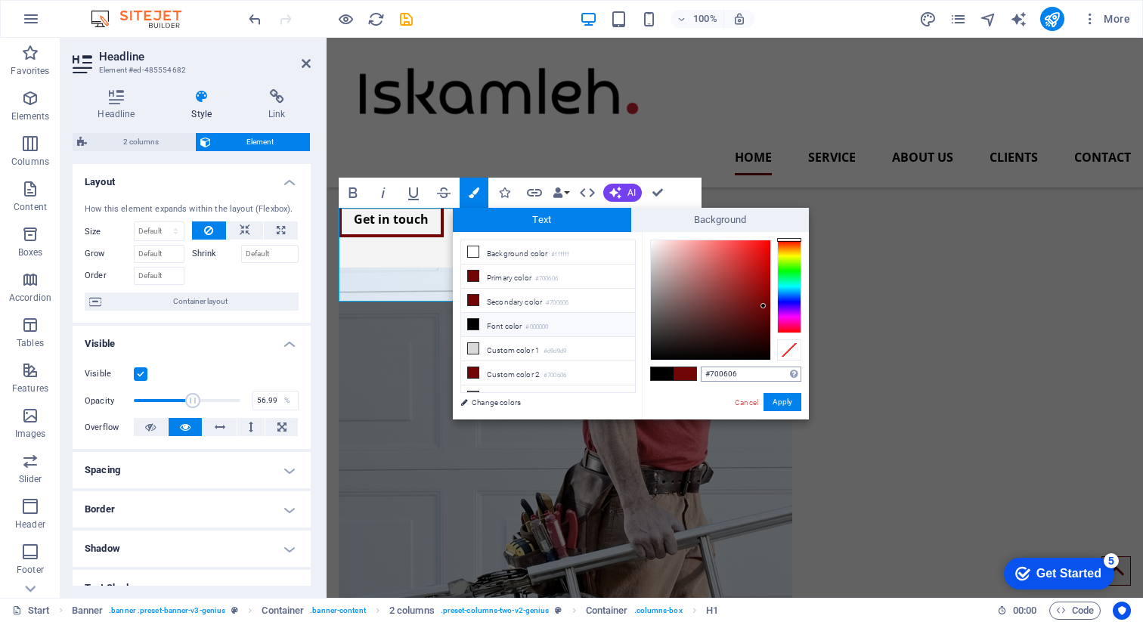
click at [717, 374] on input "#700606" at bounding box center [751, 374] width 101 height 15
type input "#ca242f"
click at [780, 407] on button "Apply" at bounding box center [782, 402] width 38 height 18
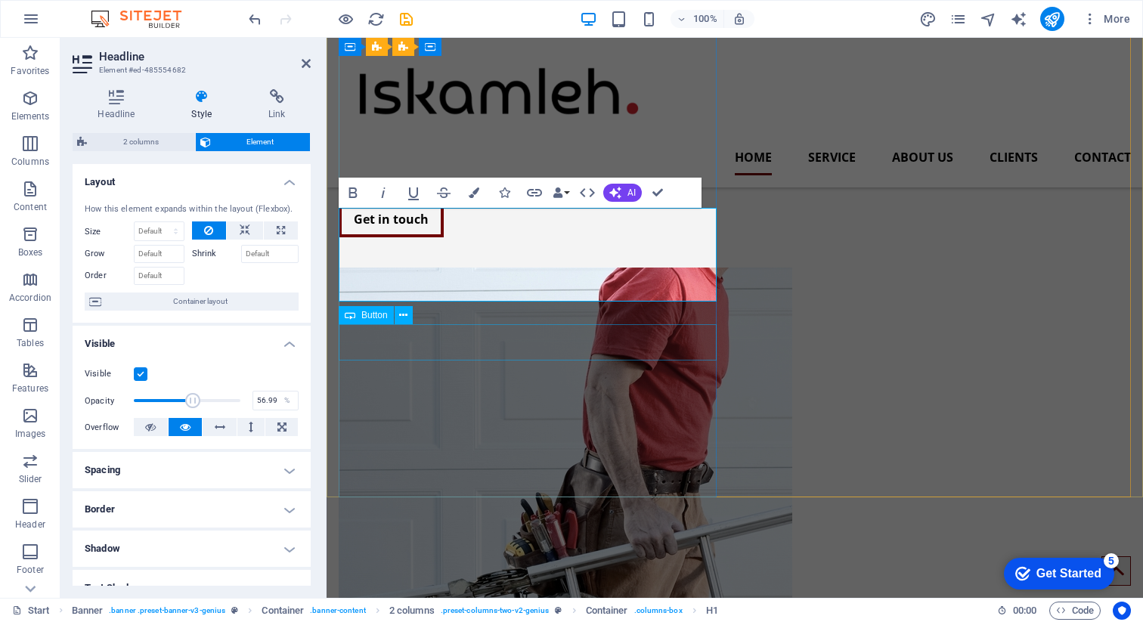
click at [627, 237] on div "Get in touch" at bounding box center [528, 219] width 378 height 36
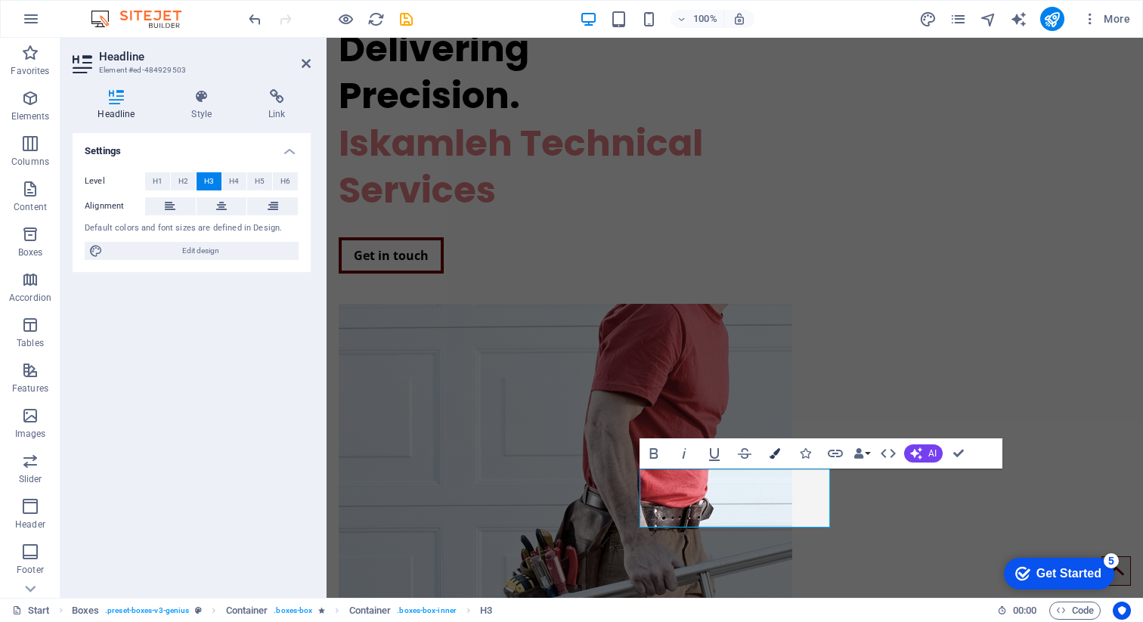
click at [771, 455] on icon "button" at bounding box center [775, 453] width 11 height 11
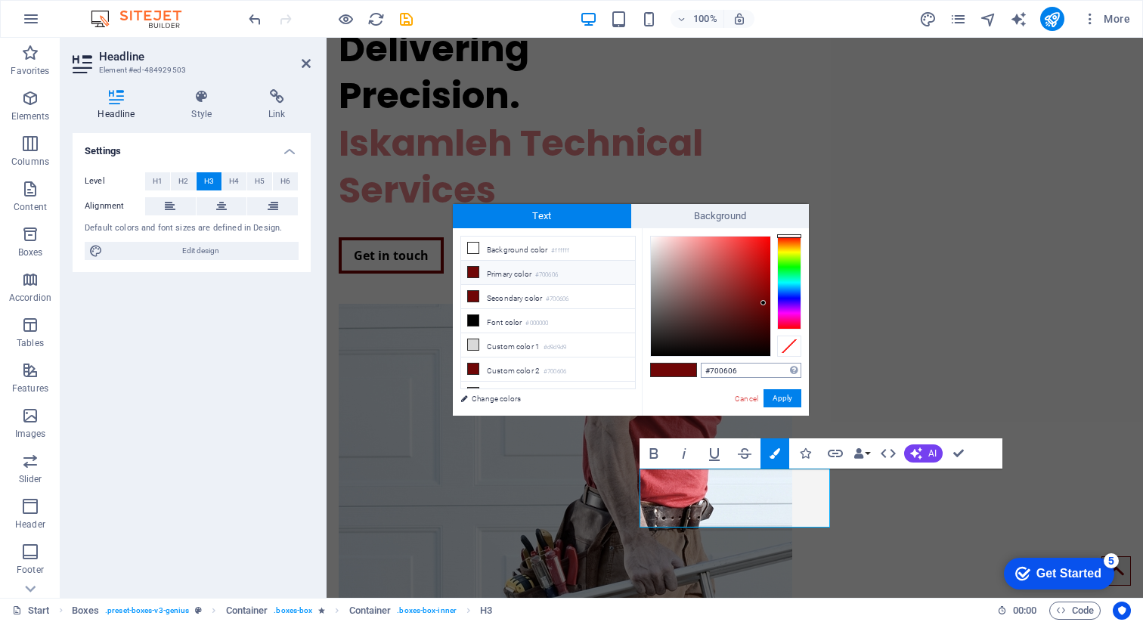
click at [726, 374] on input "#700606" at bounding box center [751, 370] width 101 height 15
type input "#ca242f"
click at [776, 395] on button "Apply" at bounding box center [782, 398] width 38 height 18
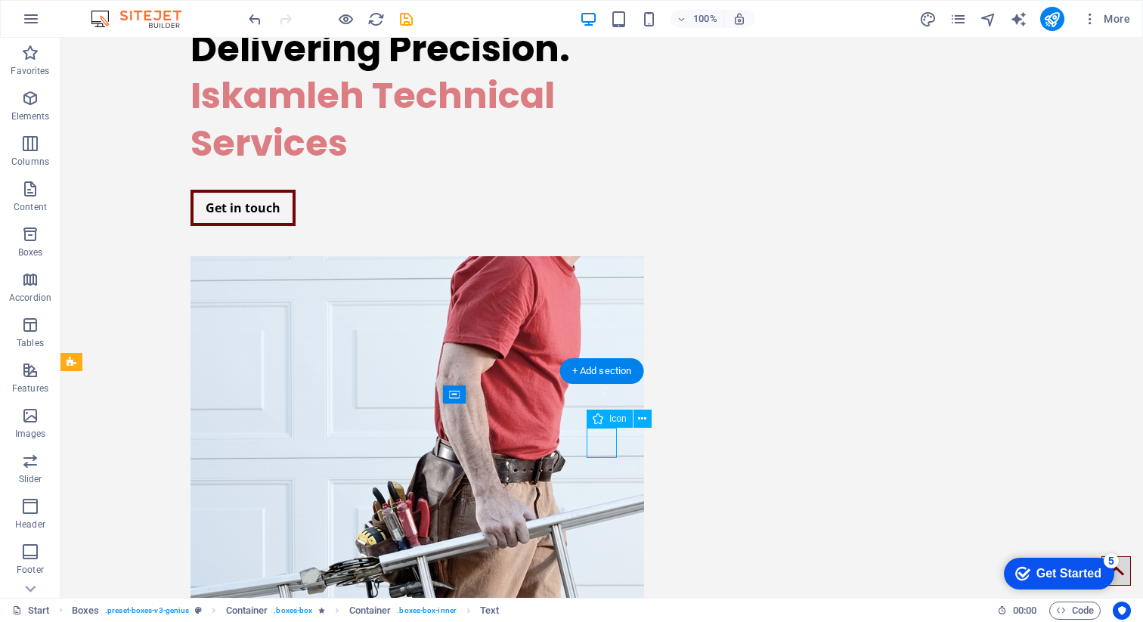
select select "xMidYMid"
select select "px"
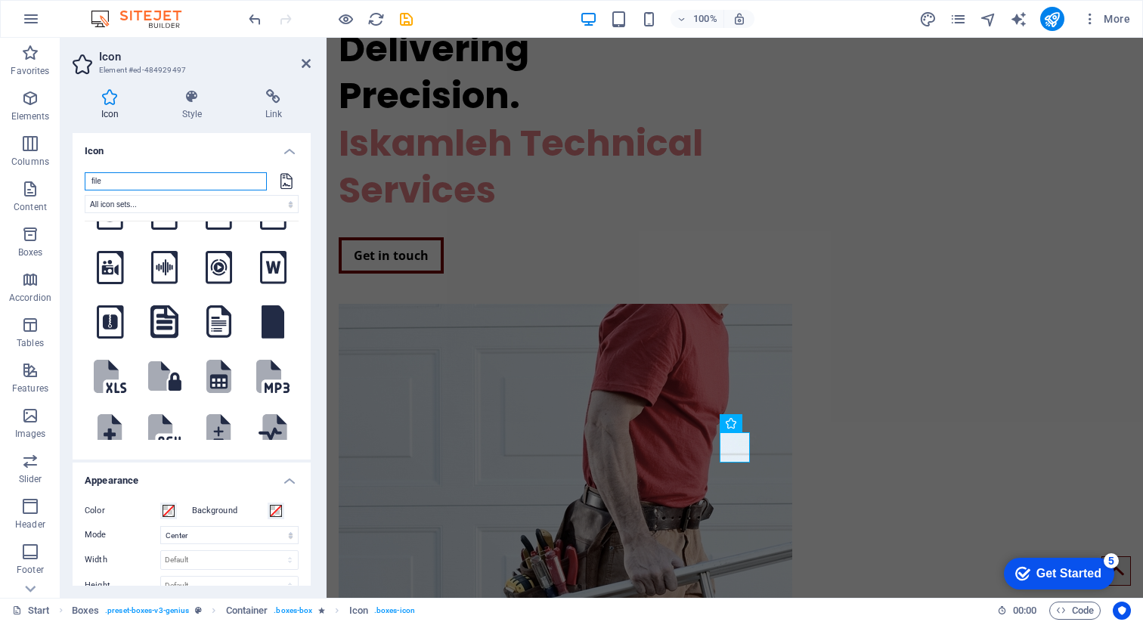
scroll to position [612, 0]
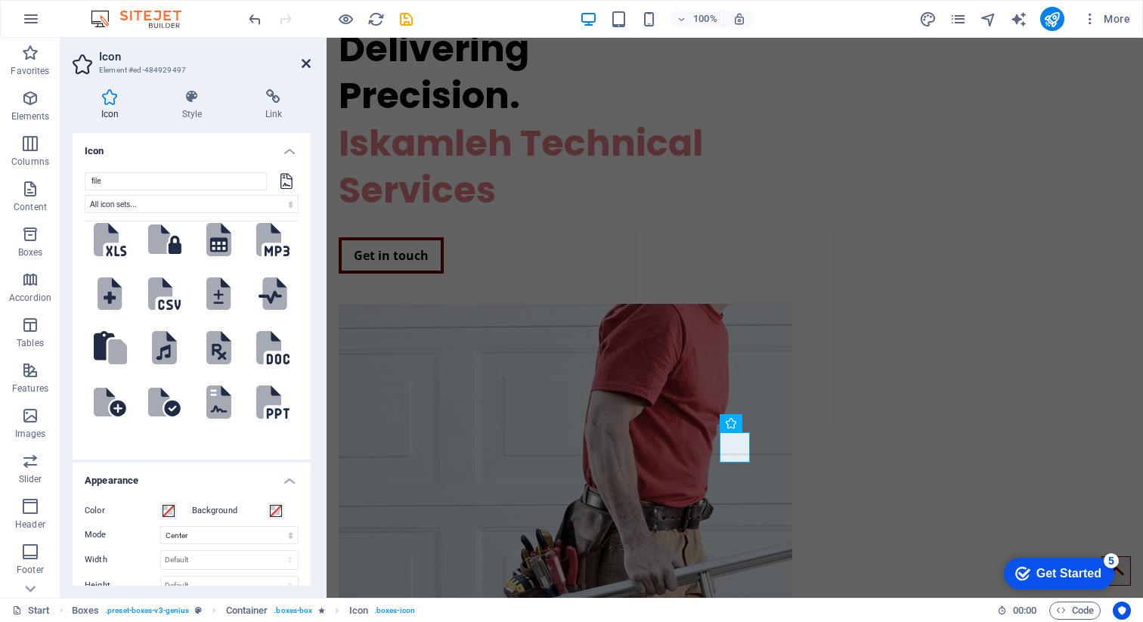
click at [308, 66] on icon at bounding box center [306, 63] width 9 height 12
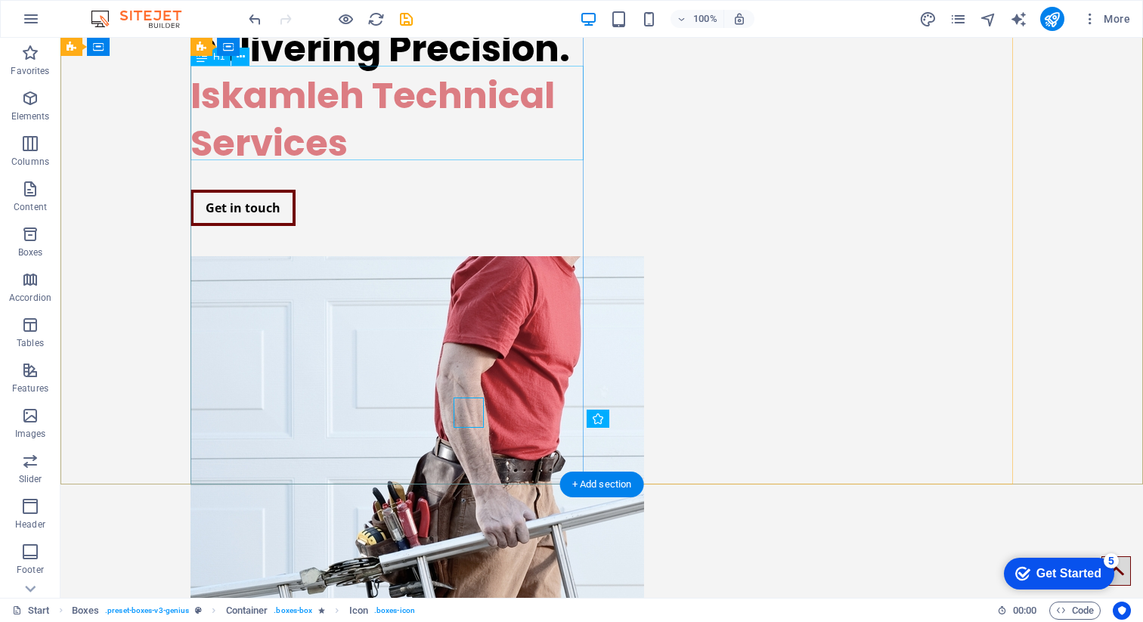
scroll to position [256, 0]
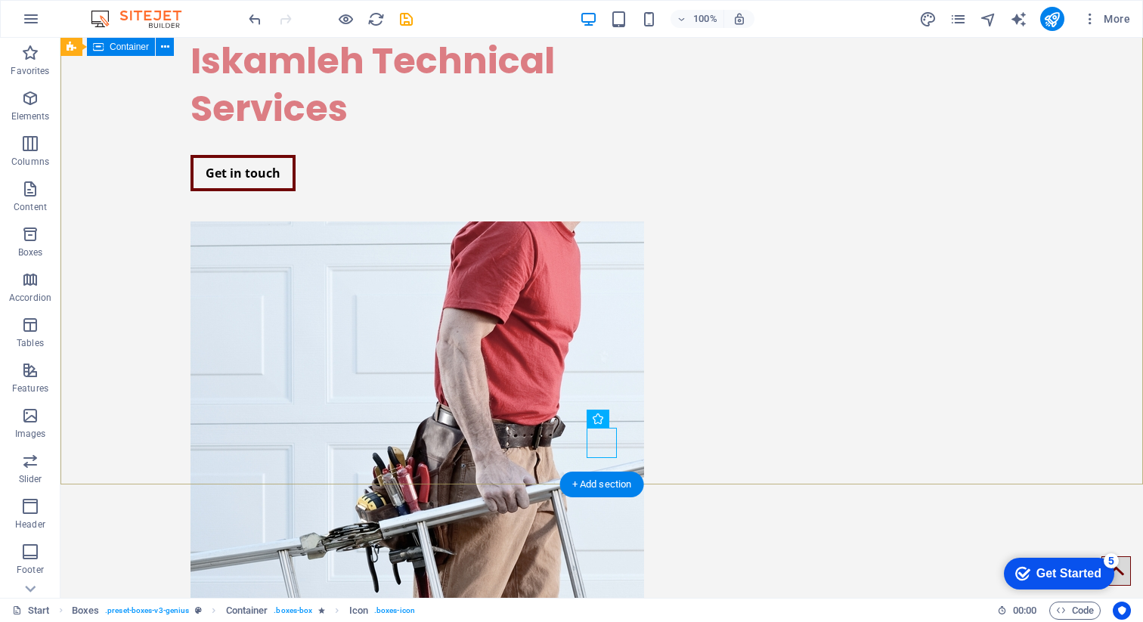
click at [119, 331] on div "Building Excellence, Delivering Precision. Iskamleh Technical Services Get in t…" at bounding box center [601, 417] width 1082 height 971
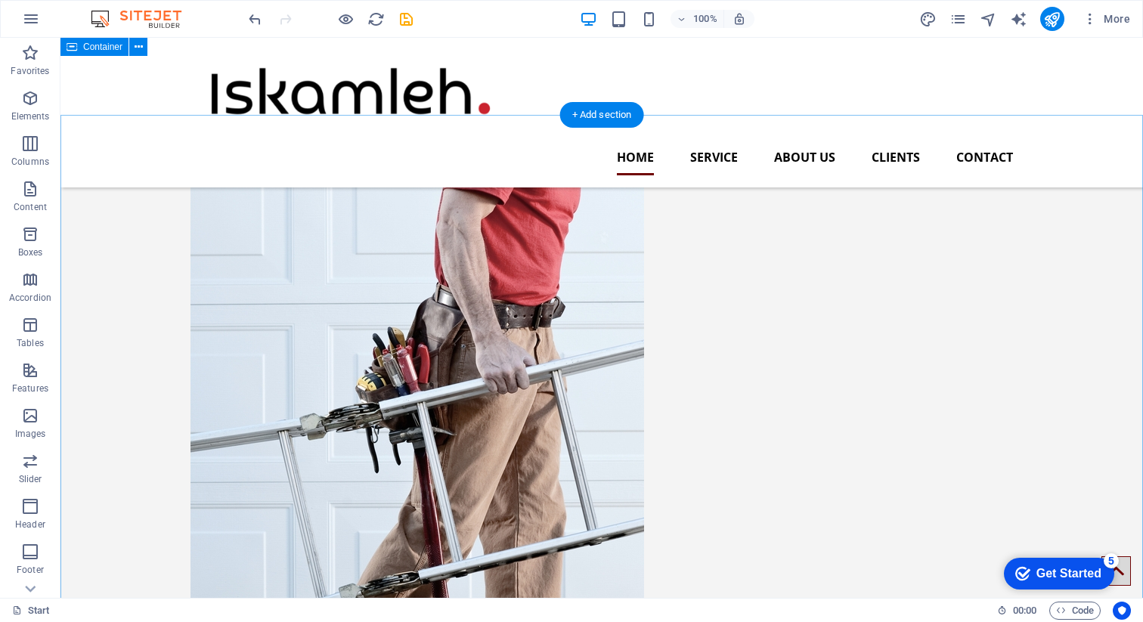
scroll to position [0, 0]
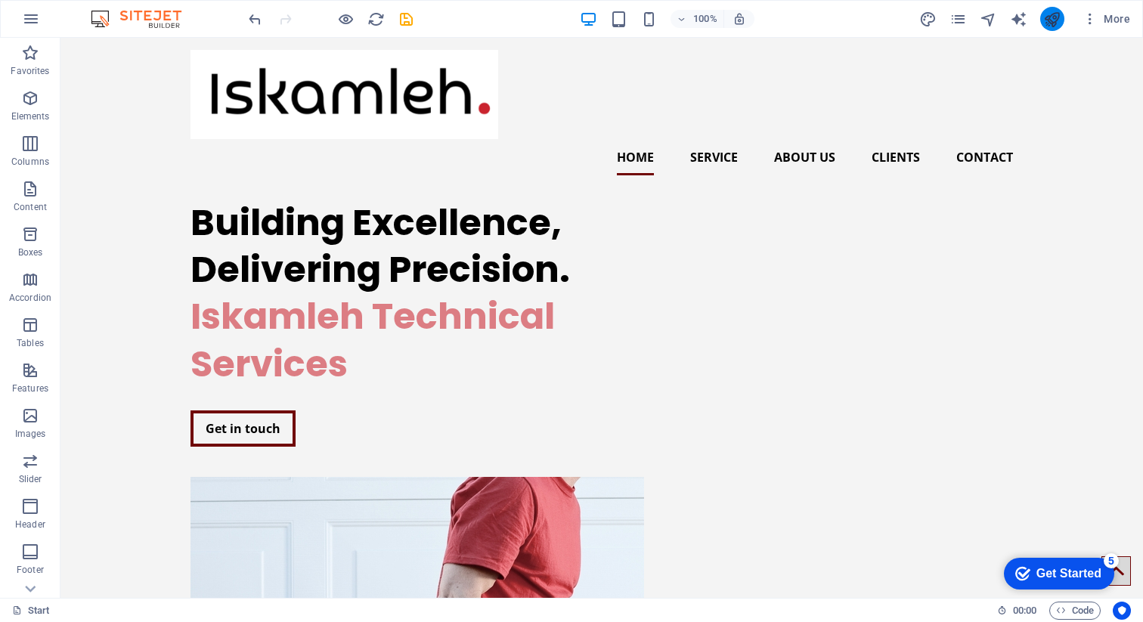
click at [1051, 26] on icon "publish" at bounding box center [1051, 19] width 17 height 17
